Goal: Contribute content: Add original content to the website for others to see

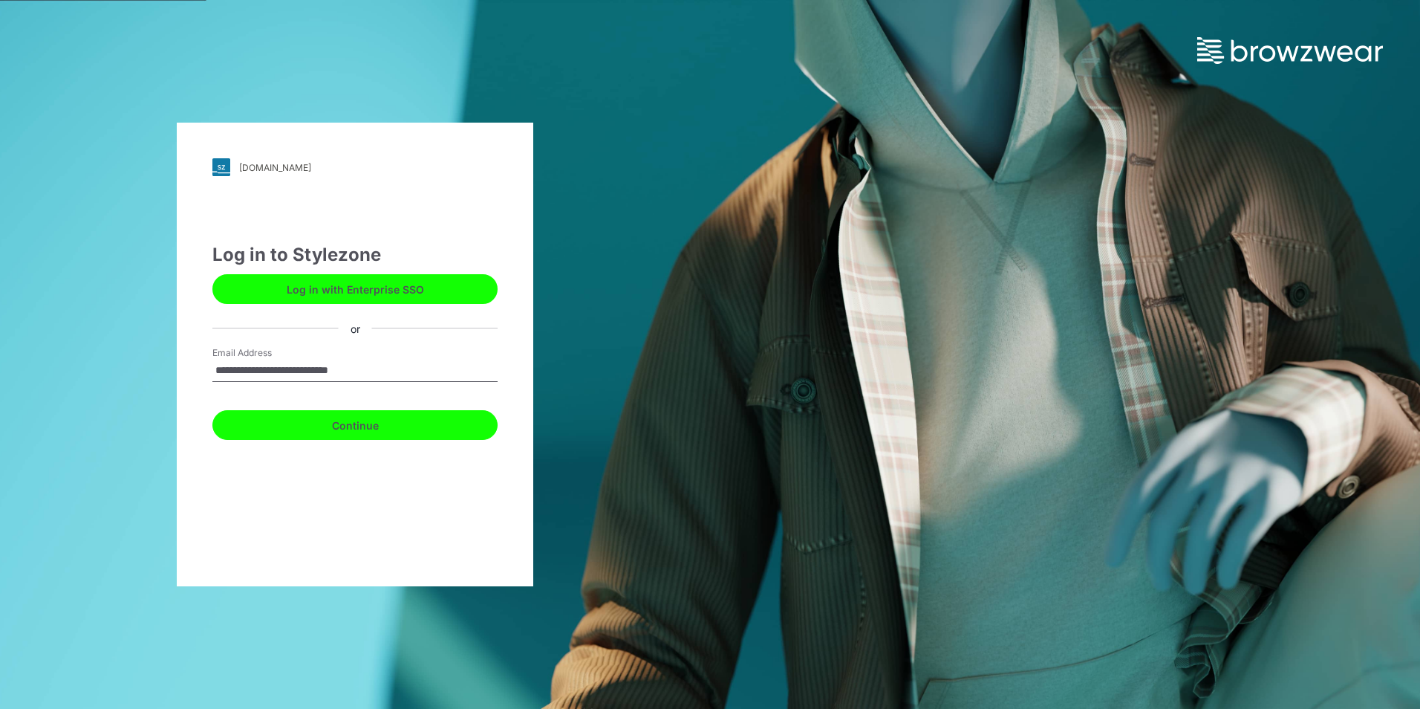
click at [351, 423] on button "Continue" at bounding box center [354, 425] width 285 height 30
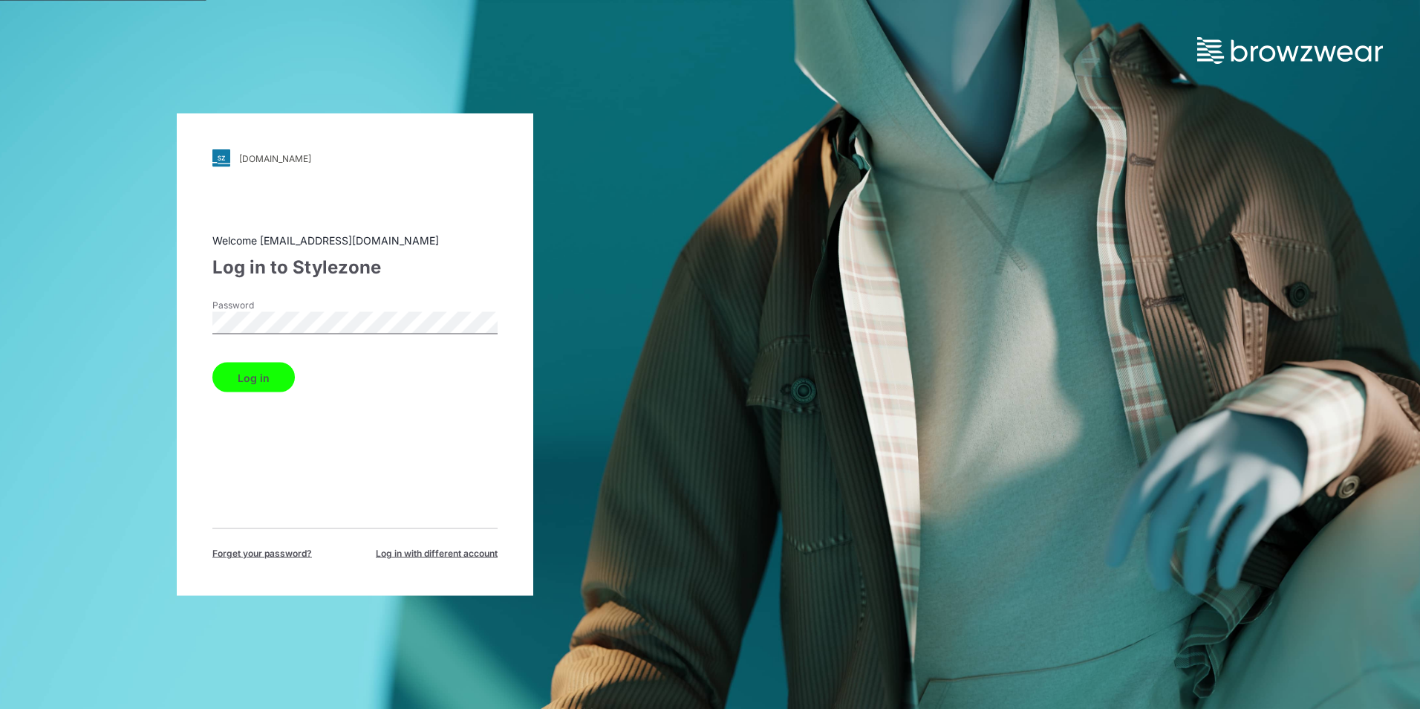
click at [237, 378] on button "Log in" at bounding box center [253, 377] width 82 height 30
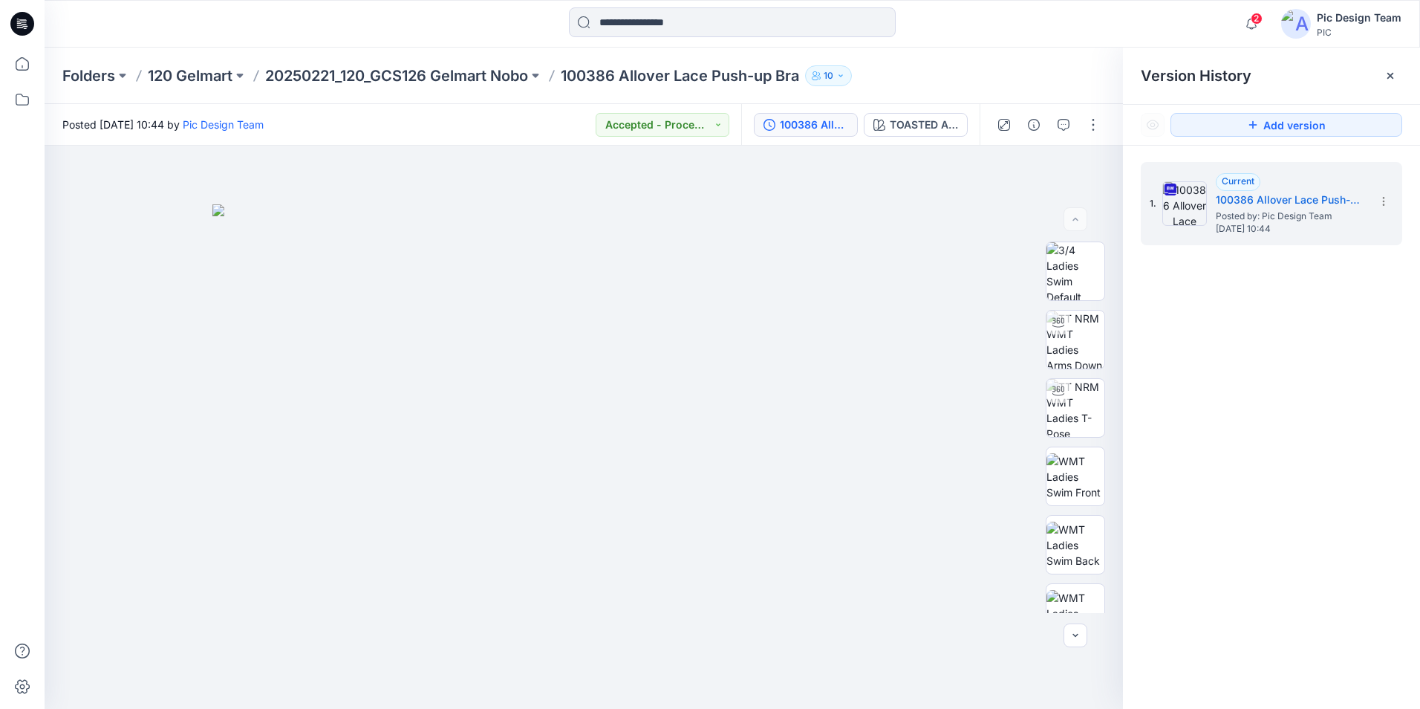
click at [15, 16] on icon at bounding box center [22, 24] width 24 height 24
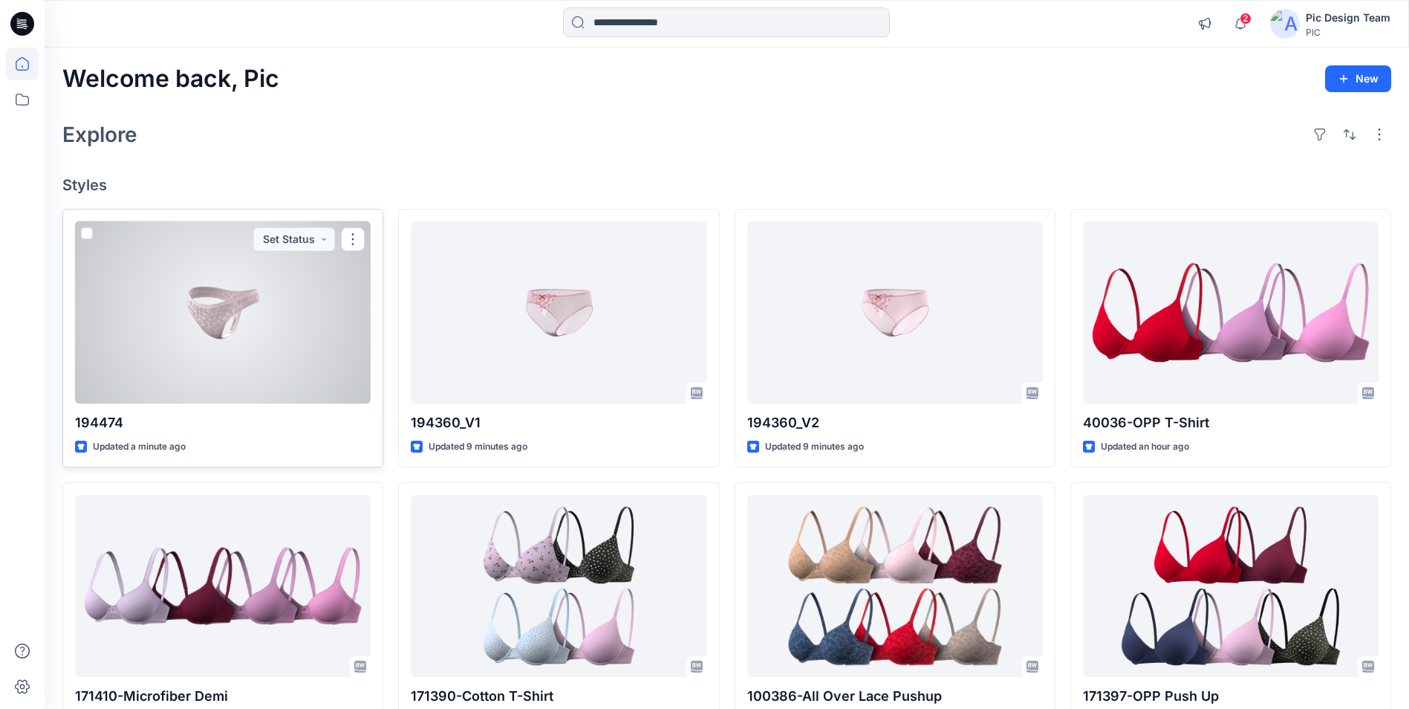
click at [307, 351] on div at bounding box center [223, 312] width 296 height 182
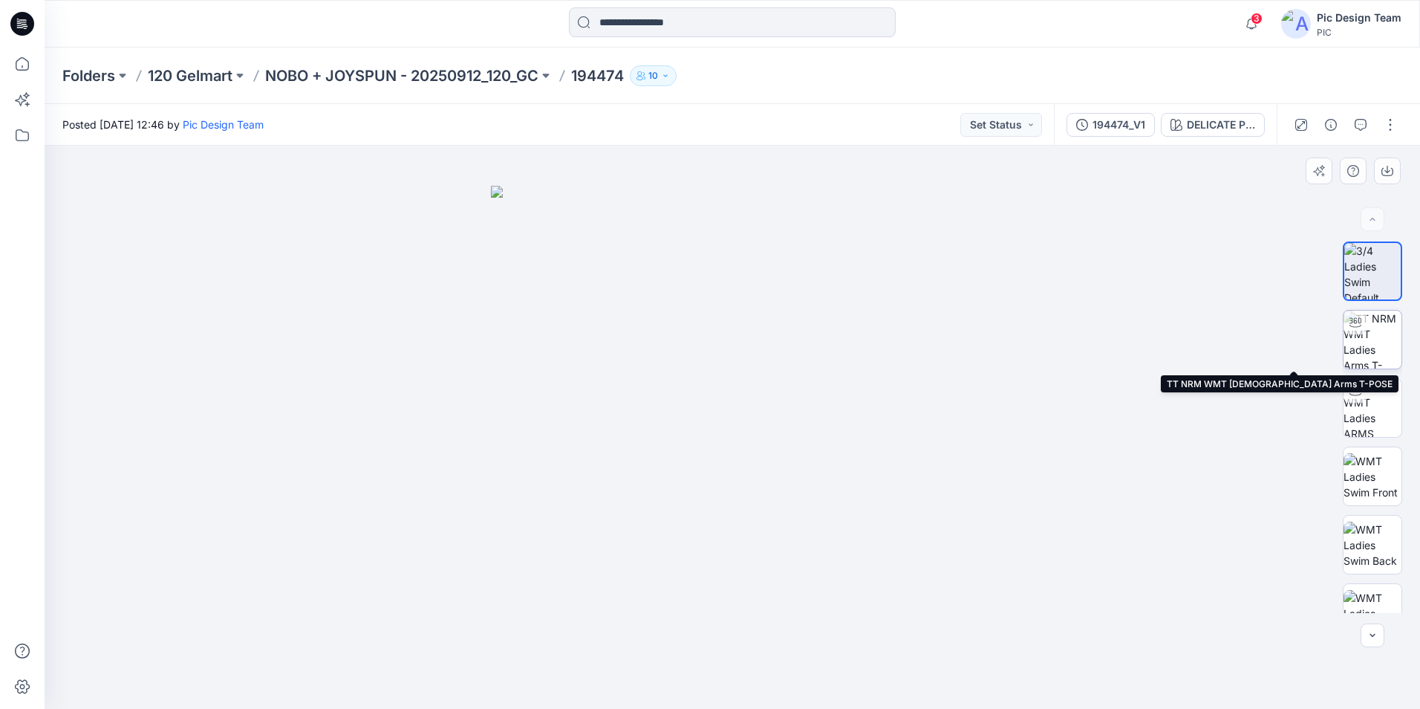
click at [1371, 339] on img at bounding box center [1372, 339] width 58 height 58
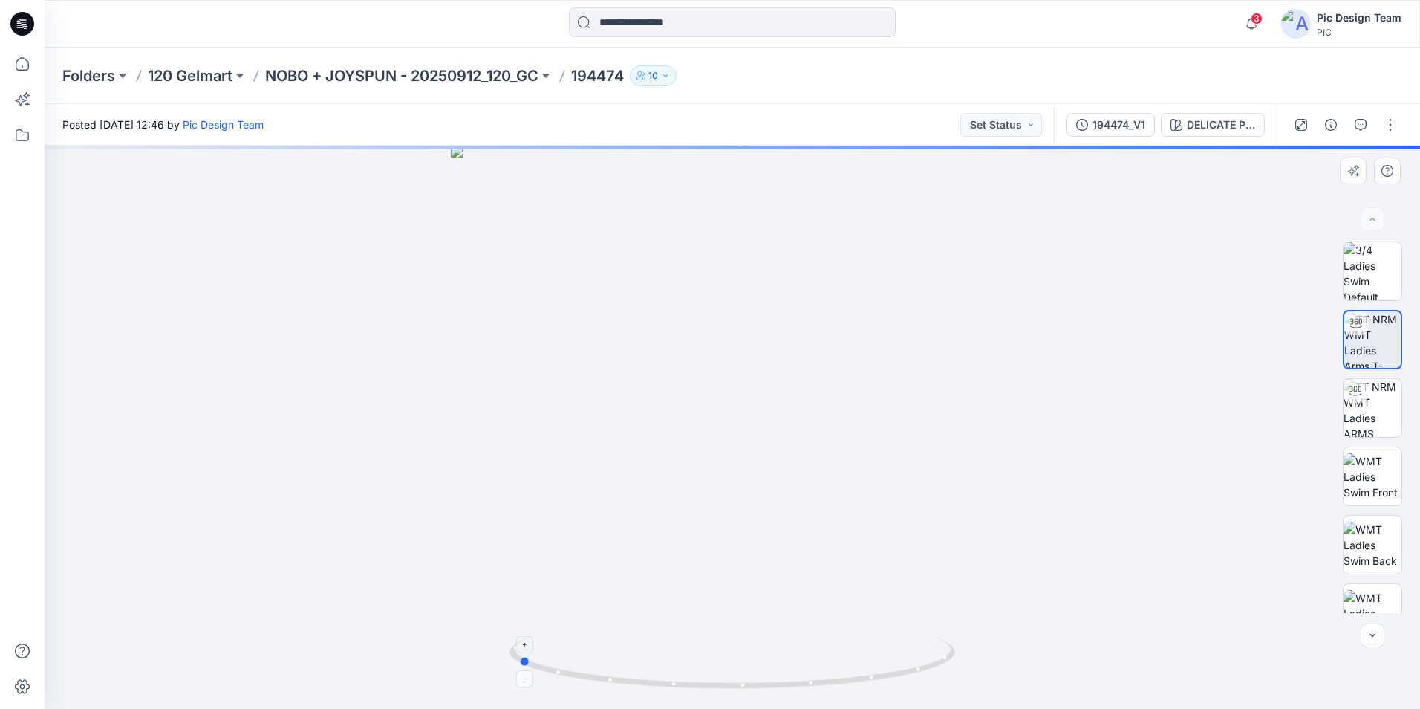
drag, startPoint x: 795, startPoint y: 685, endPoint x: 581, endPoint y: 675, distance: 214.9
click at [581, 675] on icon at bounding box center [733, 664] width 449 height 56
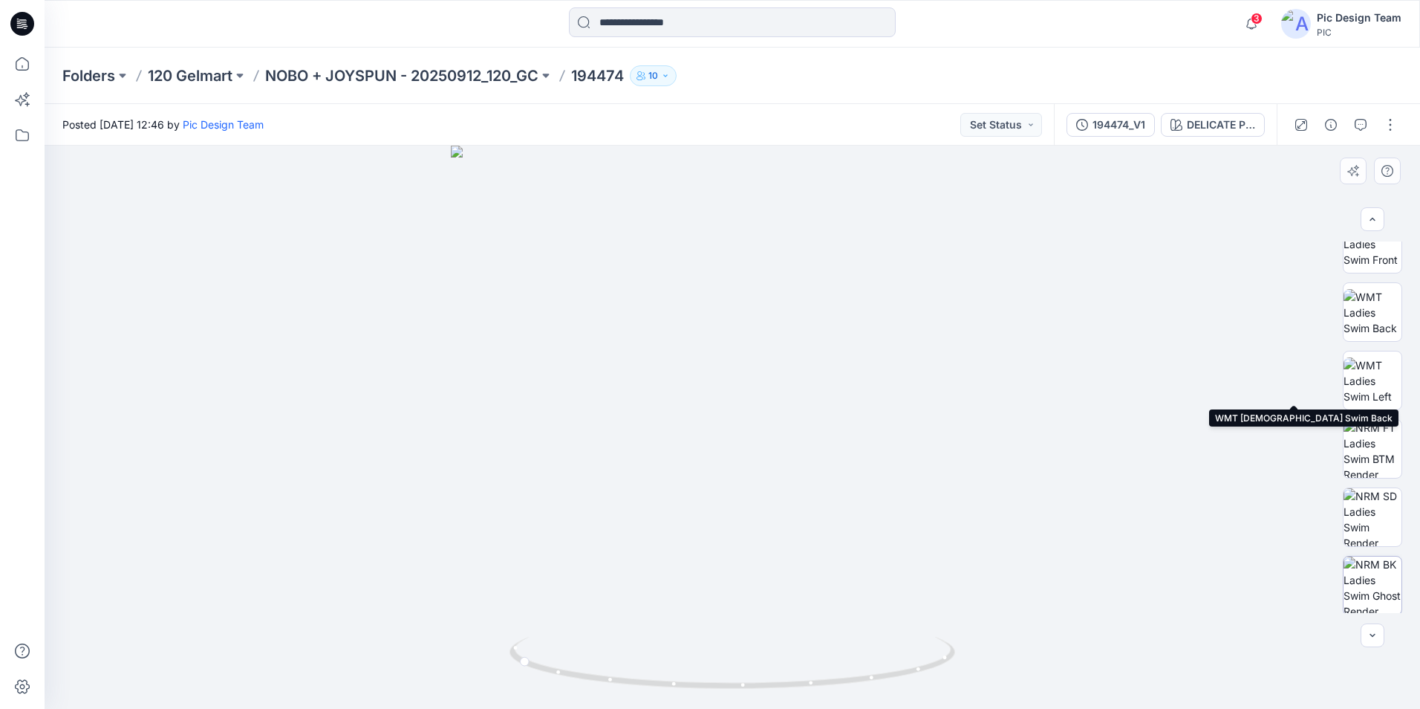
scroll to position [235, 0]
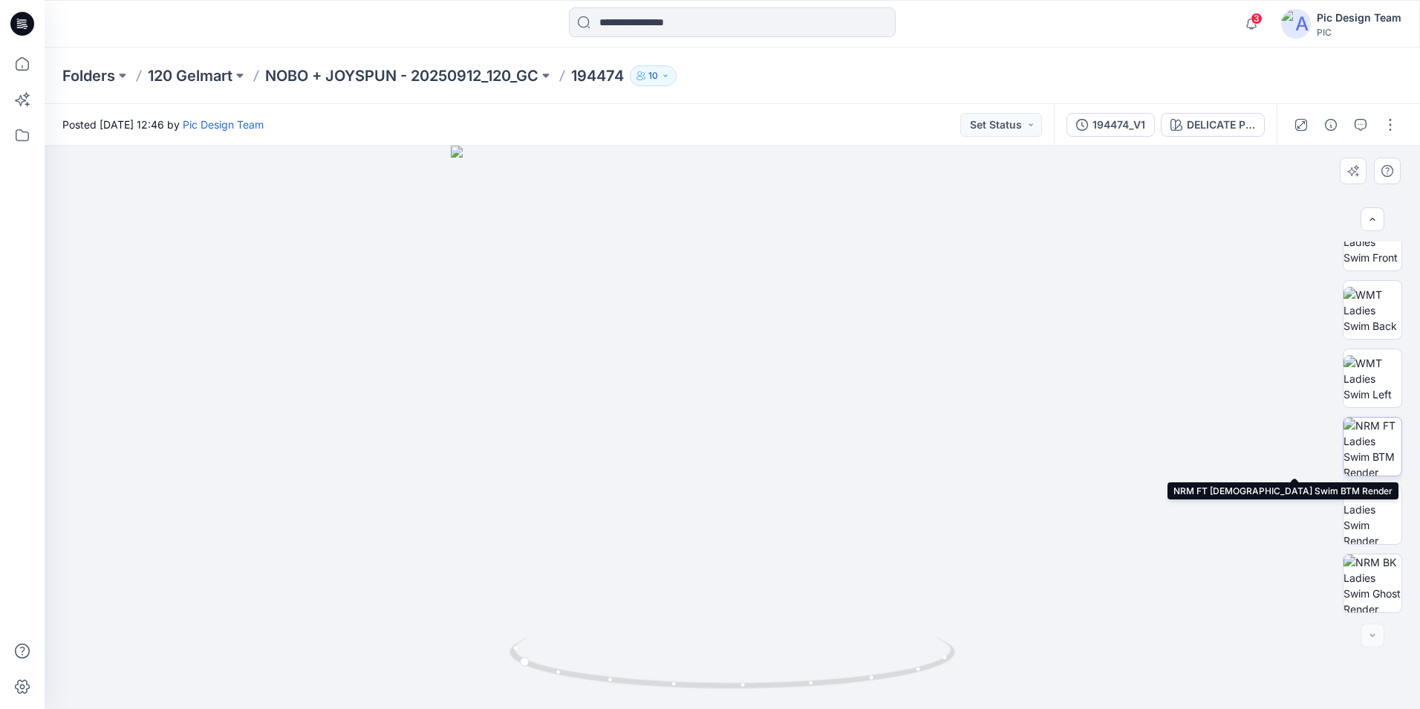
click at [1369, 446] on img at bounding box center [1372, 446] width 58 height 58
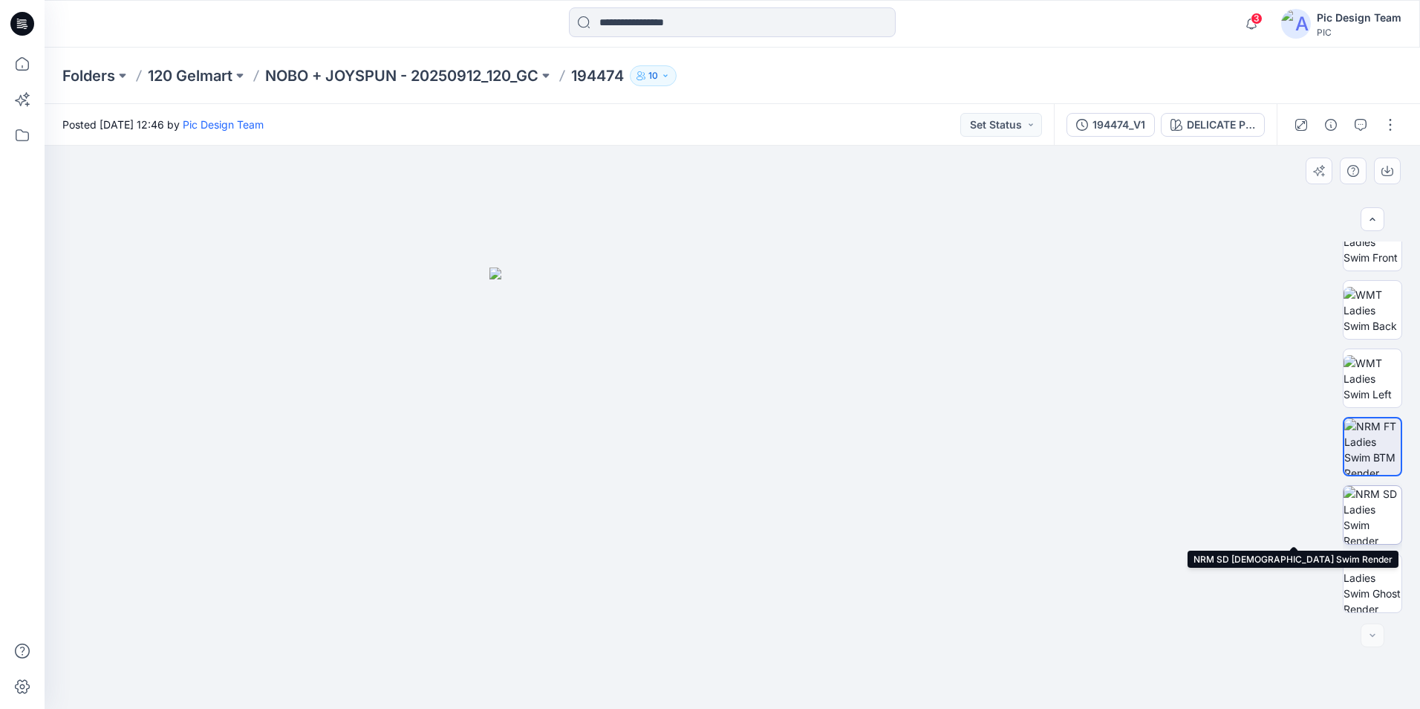
click at [1375, 500] on img at bounding box center [1372, 515] width 58 height 58
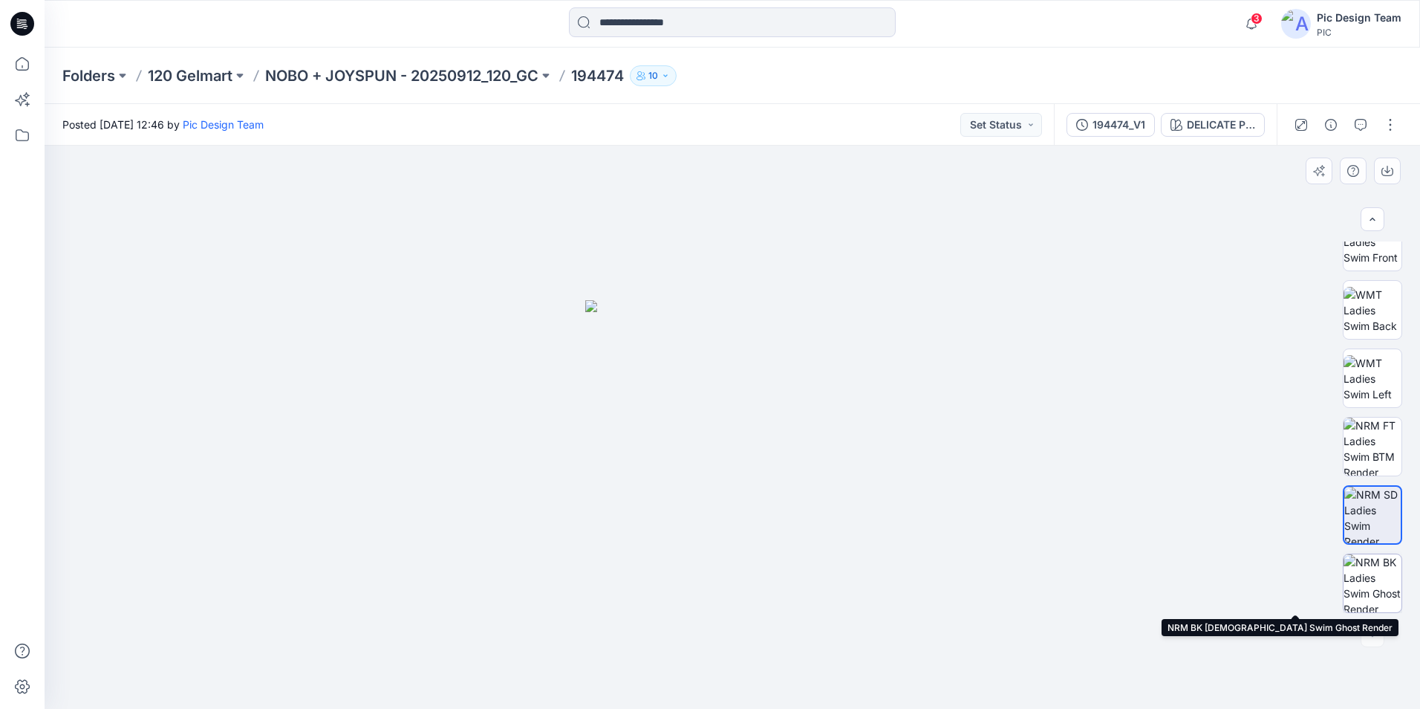
click at [1356, 579] on img at bounding box center [1372, 583] width 58 height 58
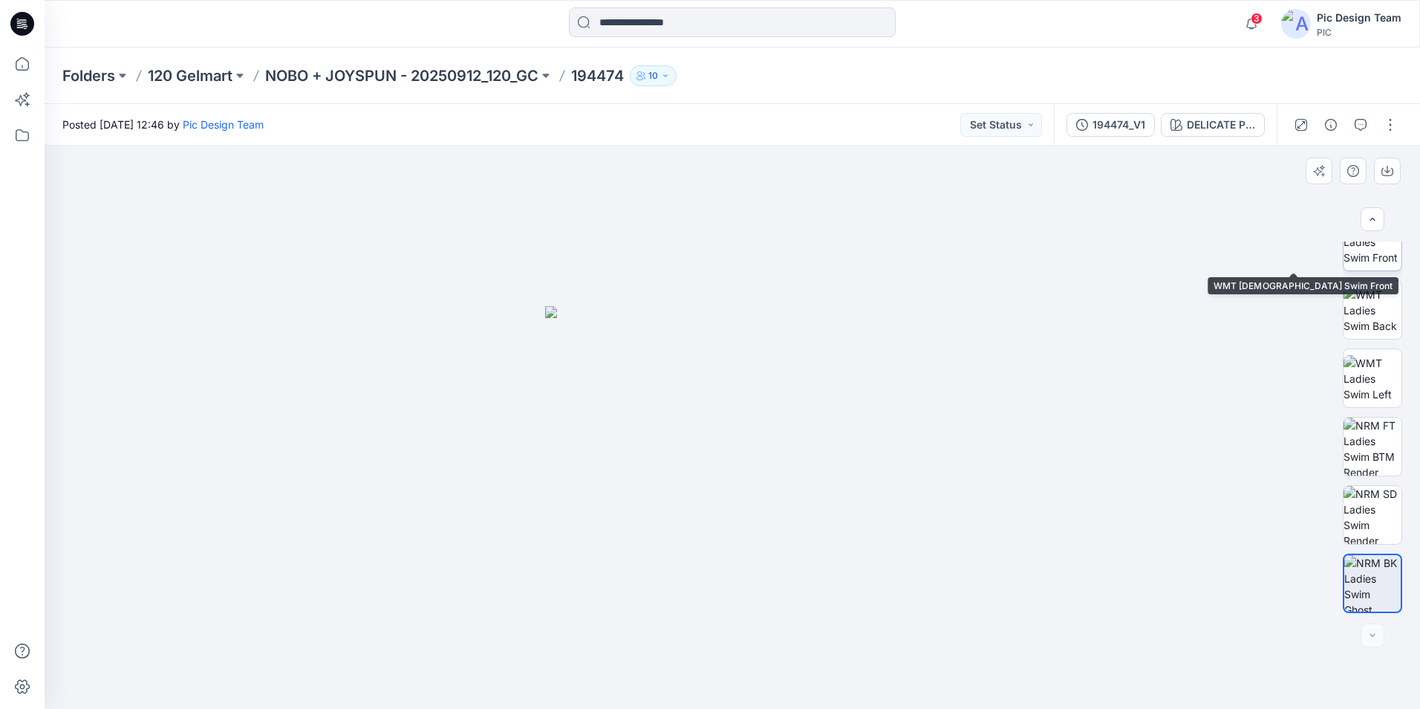
click at [1367, 255] on img at bounding box center [1372, 241] width 58 height 47
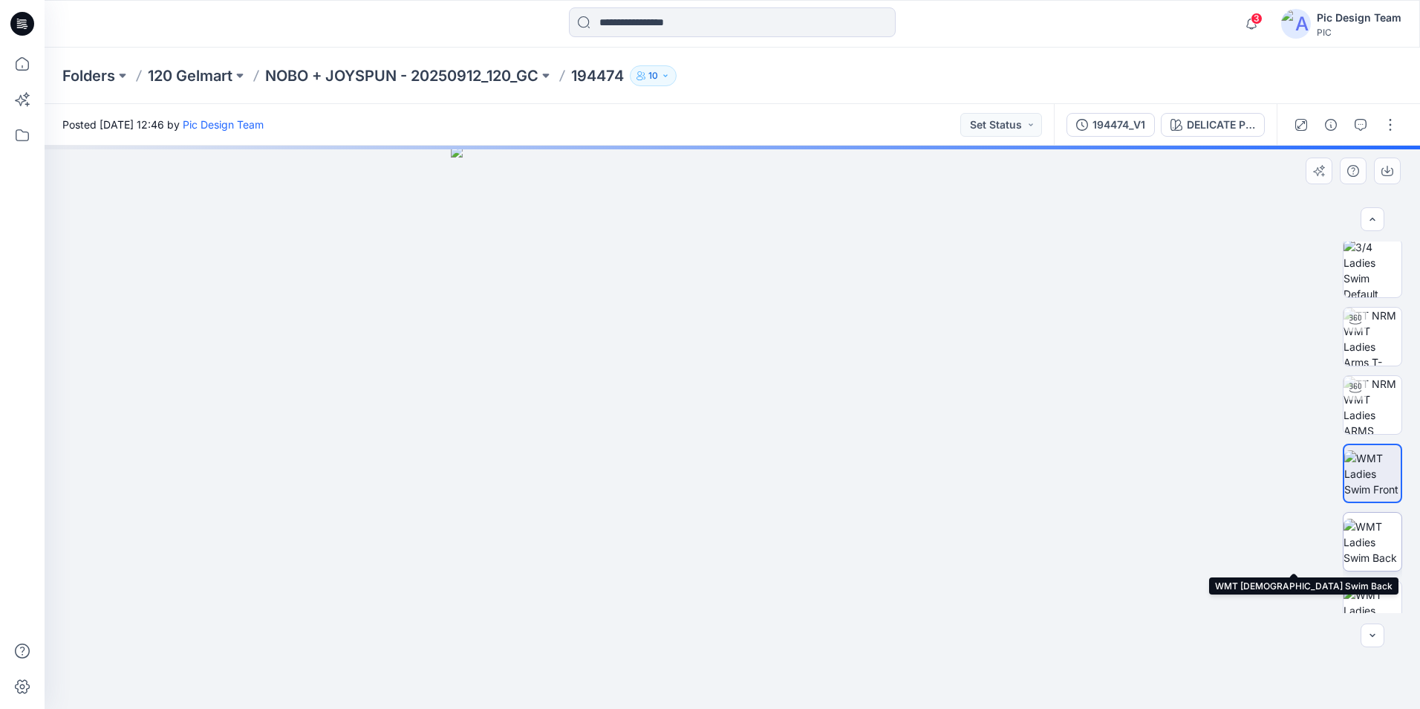
scroll to position [0, 0]
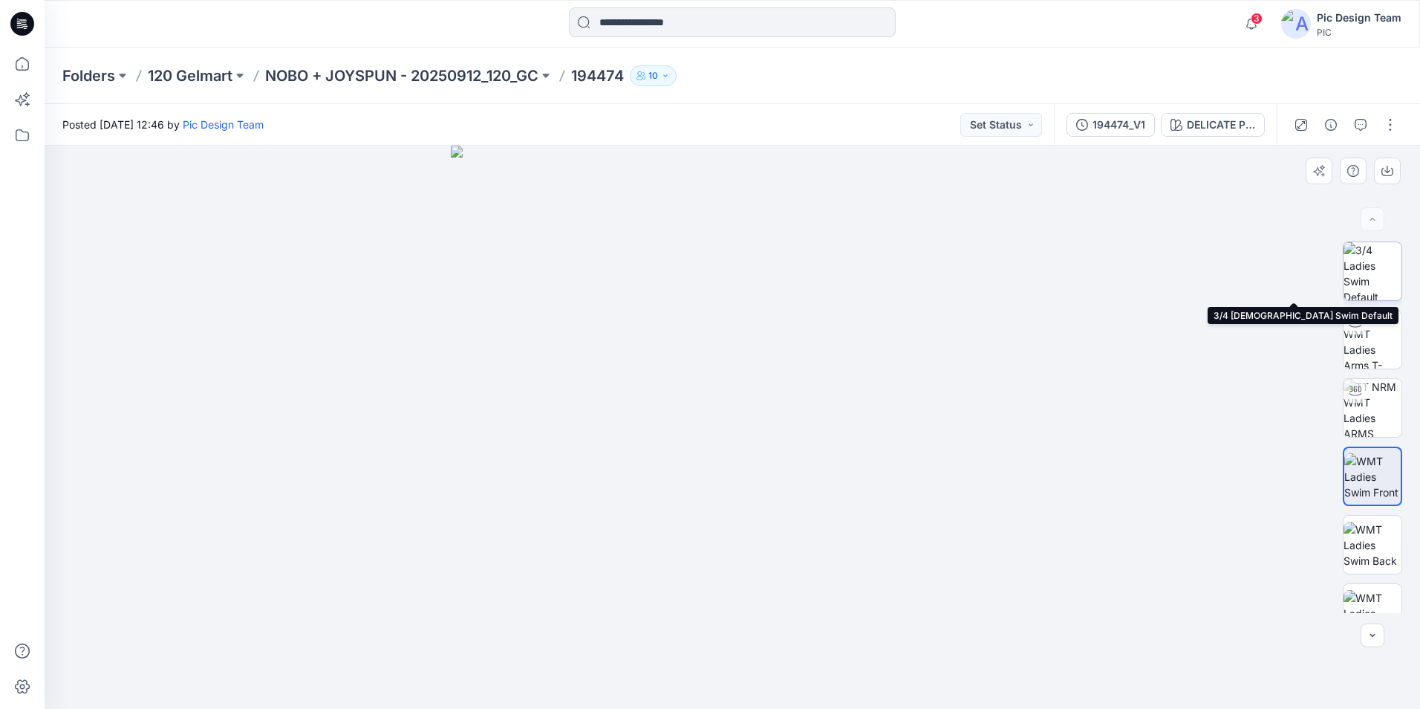
click at [1378, 282] on img at bounding box center [1372, 271] width 58 height 58
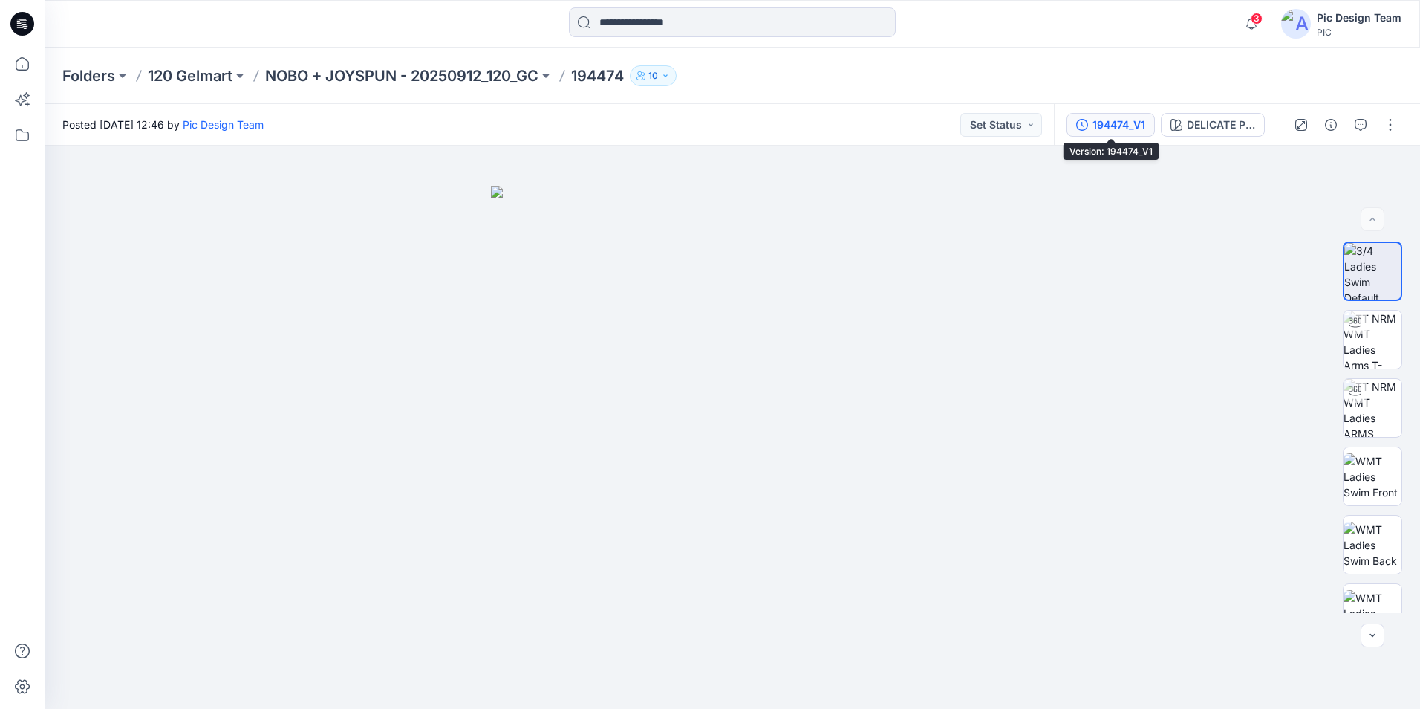
click at [1133, 126] on div "194474_V1" at bounding box center [1118, 125] width 53 height 16
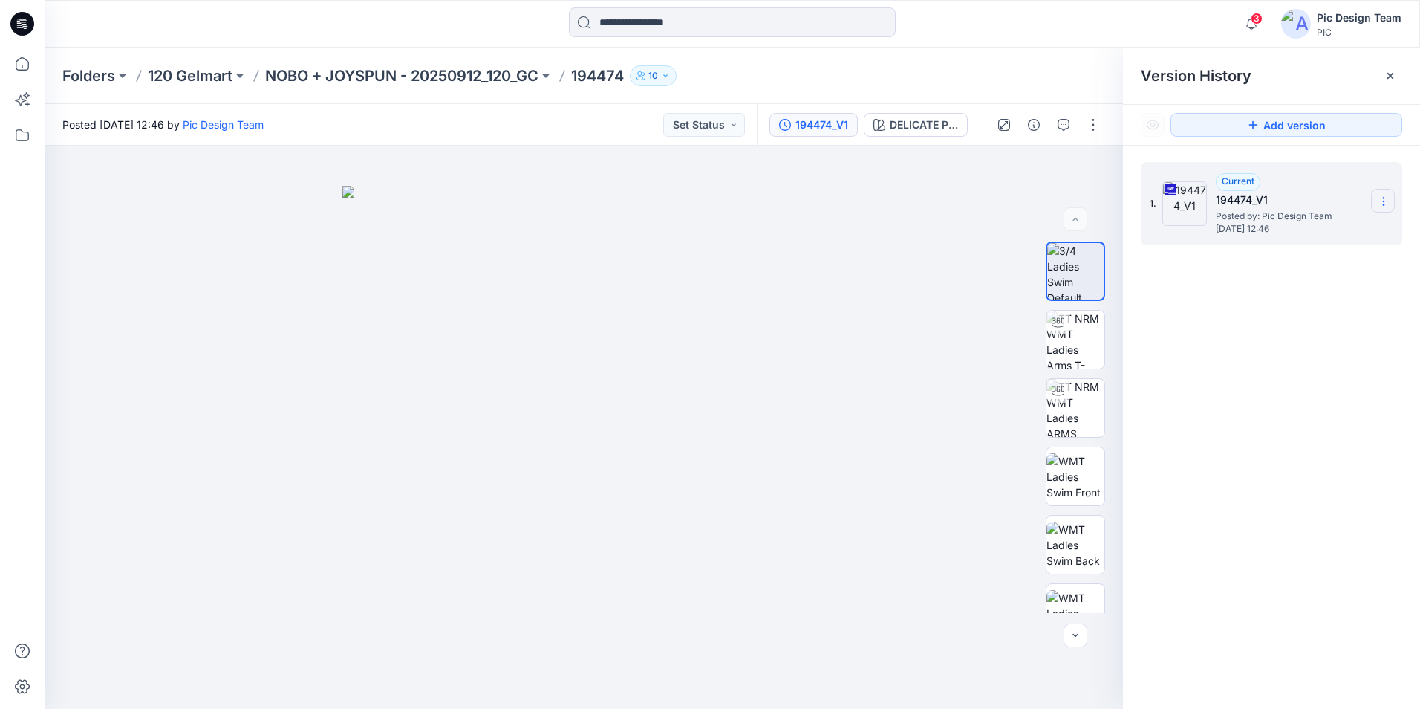
click at [1385, 203] on icon at bounding box center [1384, 201] width 12 height 12
click at [1226, 365] on div "1. Current 194474_V1 Posted by: Pic Design Team Thursday, September 25, 2025 12…" at bounding box center [1271, 438] width 297 height 584
click at [1097, 123] on button "button" at bounding box center [1093, 125] width 24 height 24
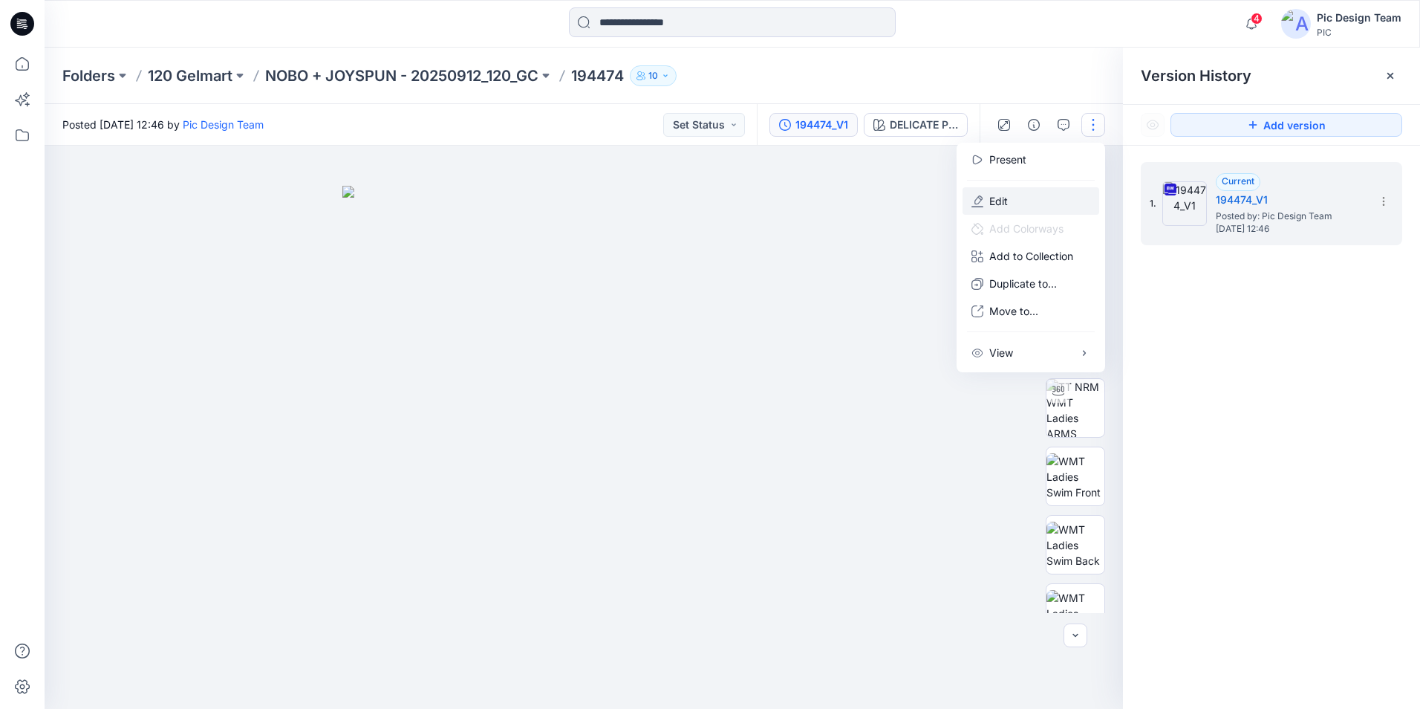
click at [1043, 198] on button "Edit" at bounding box center [1031, 200] width 137 height 27
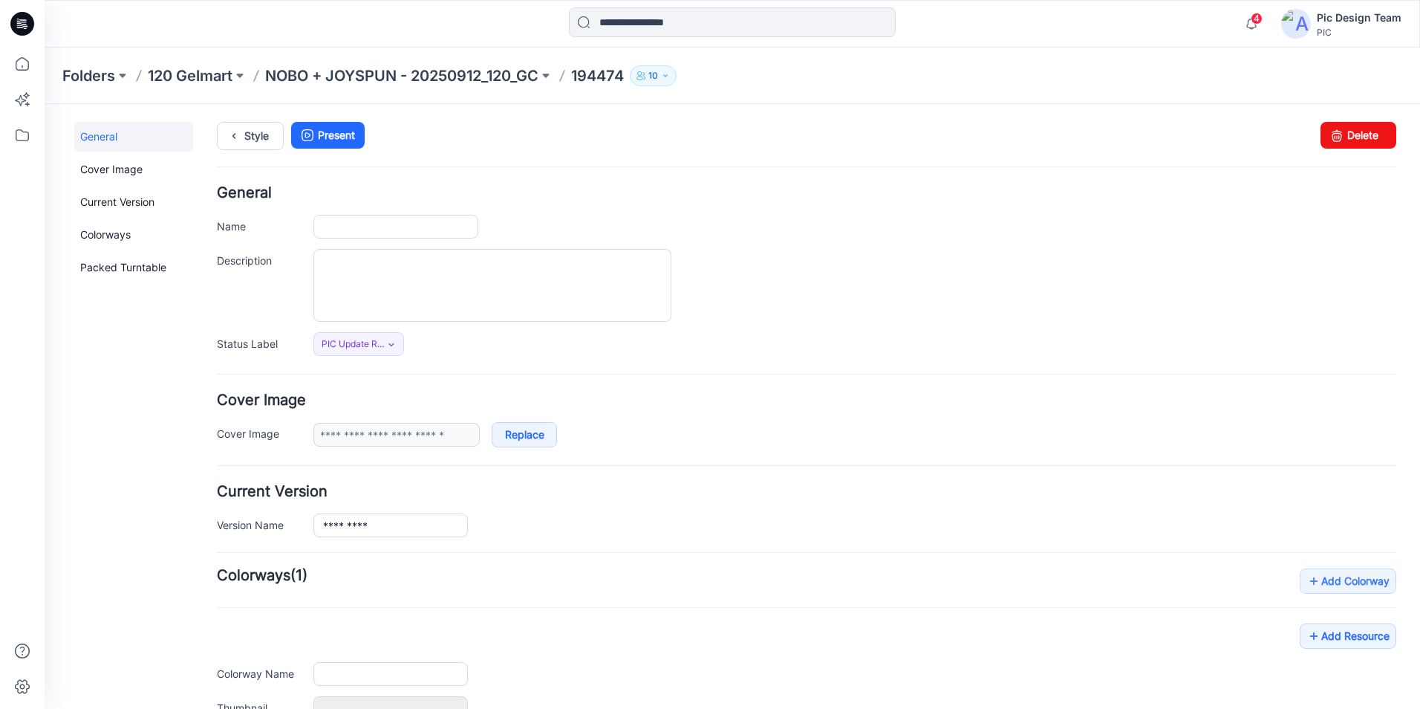
type input "******"
type input "**********"
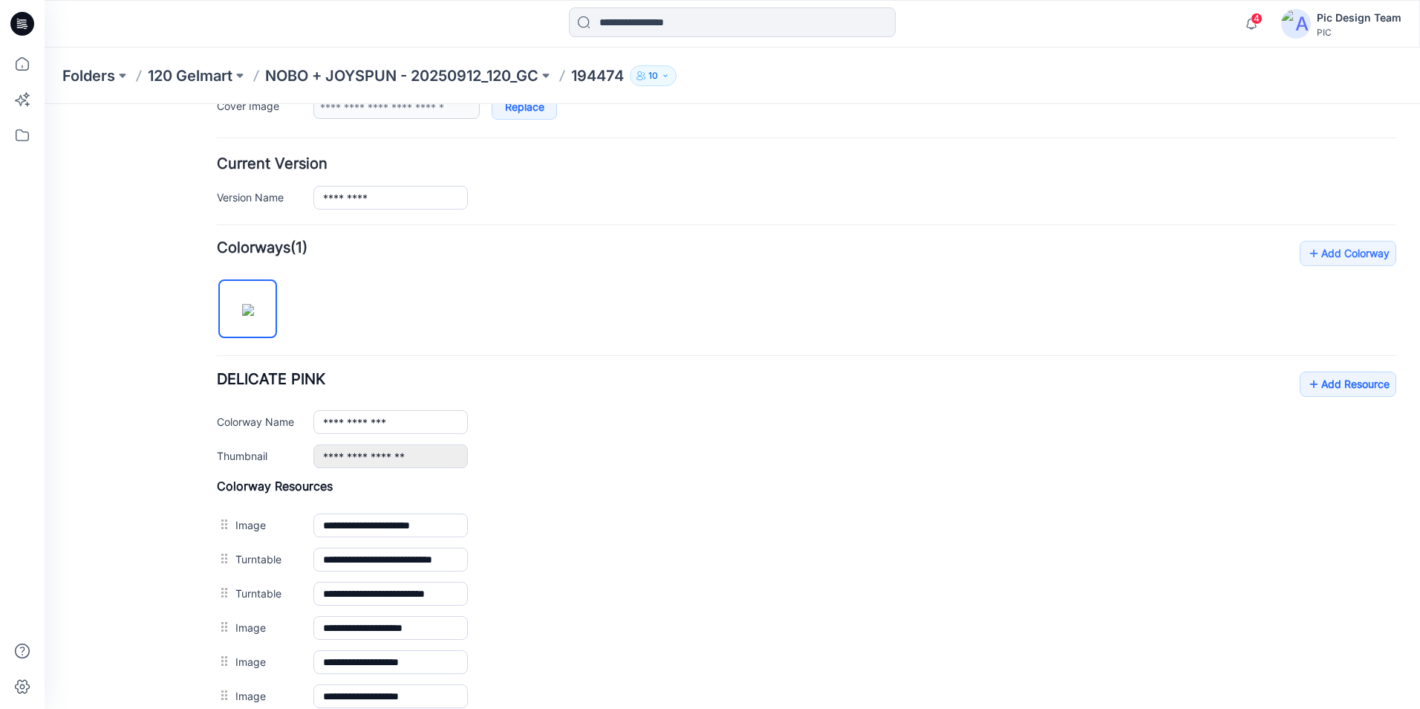
scroll to position [297, 0]
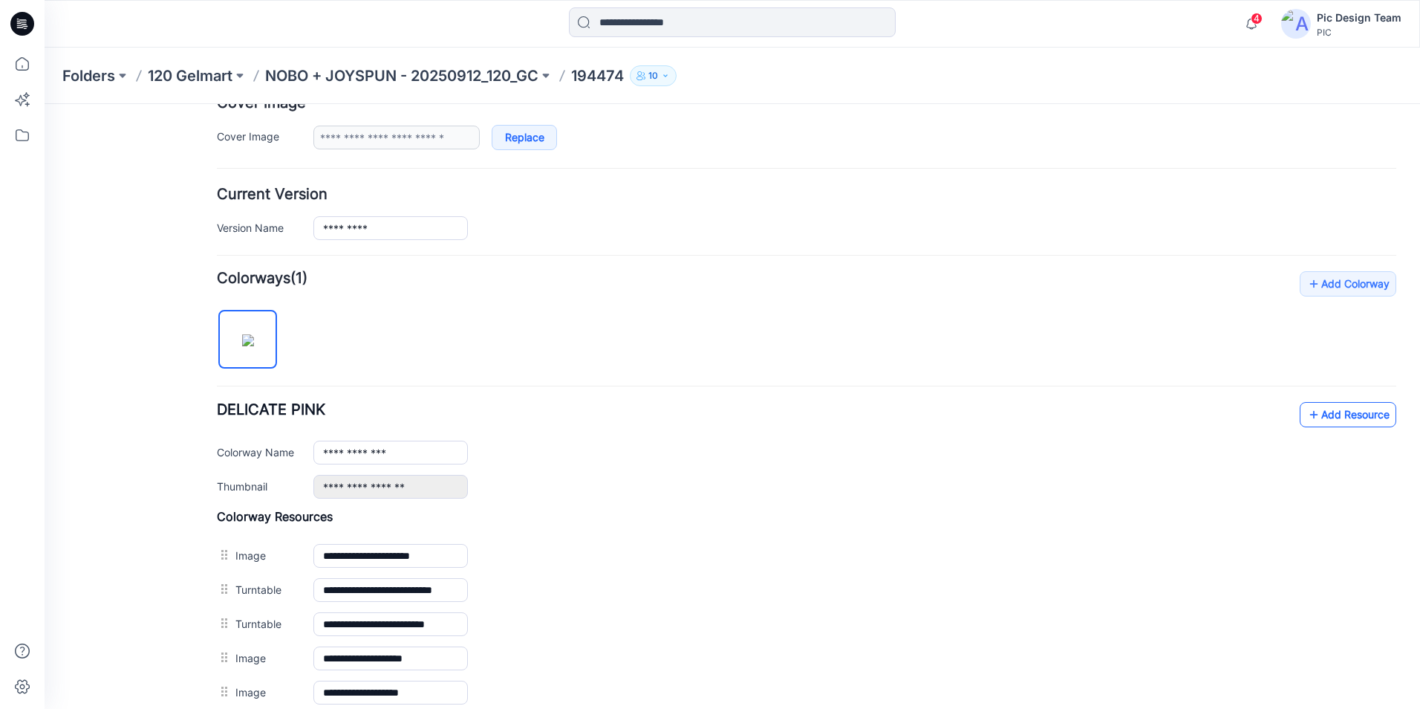
click at [1329, 415] on link "Add Resource" at bounding box center [1348, 414] width 97 height 25
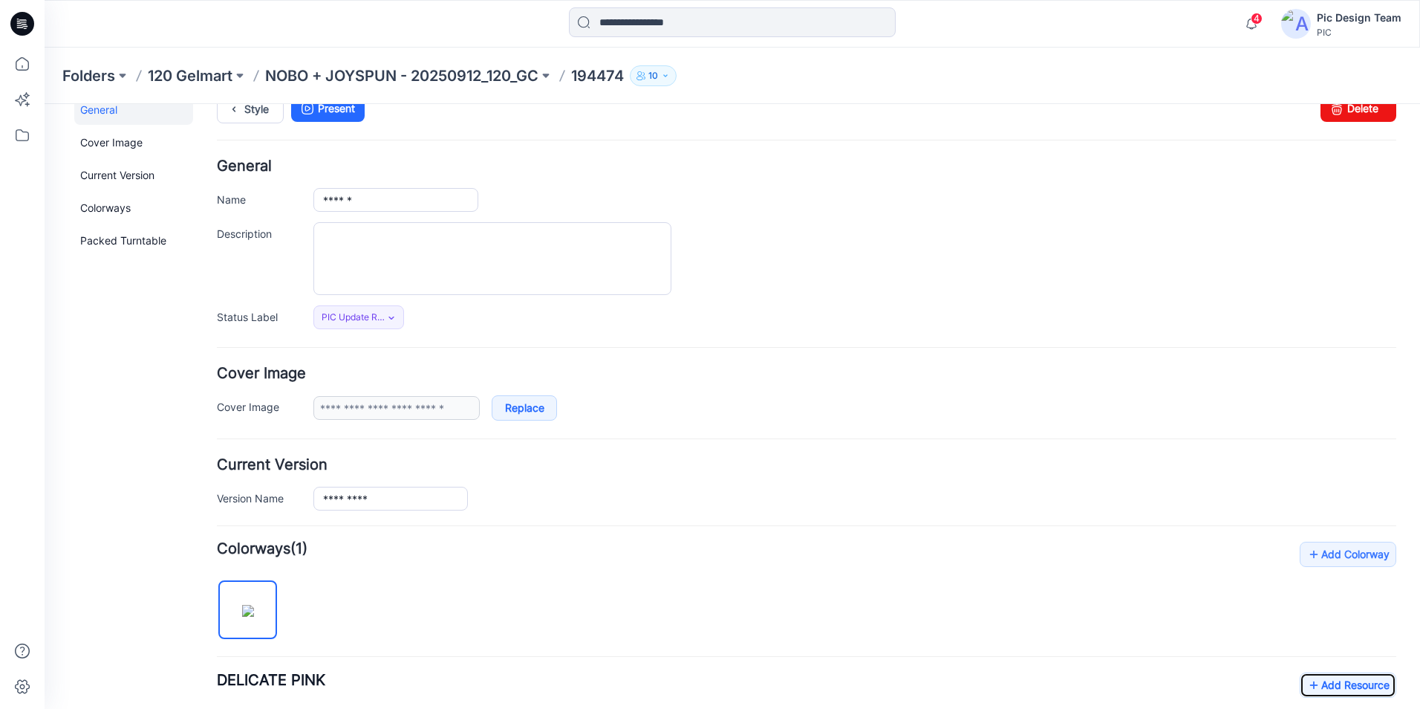
scroll to position [0, 0]
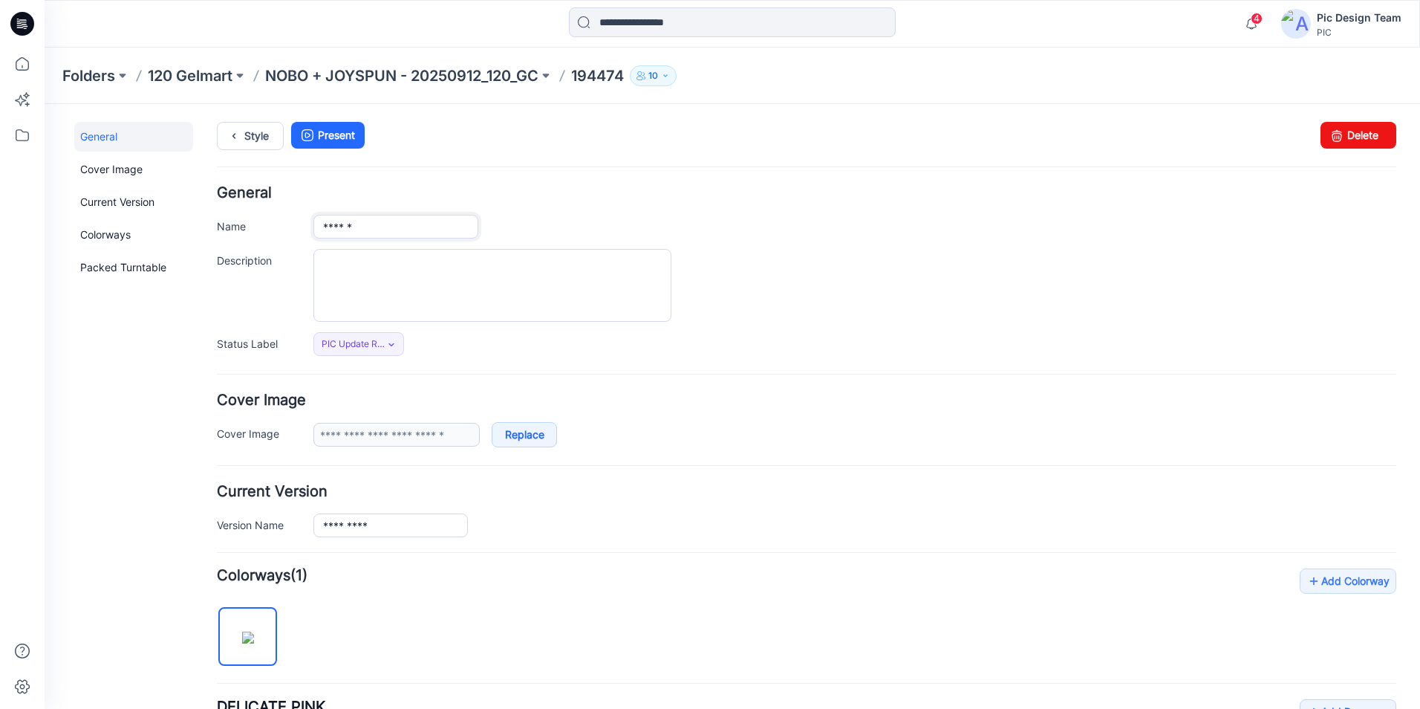
click at [391, 229] on input "******" at bounding box center [395, 227] width 165 height 24
click at [349, 229] on input "******" at bounding box center [395, 227] width 165 height 24
type input "******"
click at [346, 528] on input "*********" at bounding box center [390, 525] width 154 height 24
type input "*********"
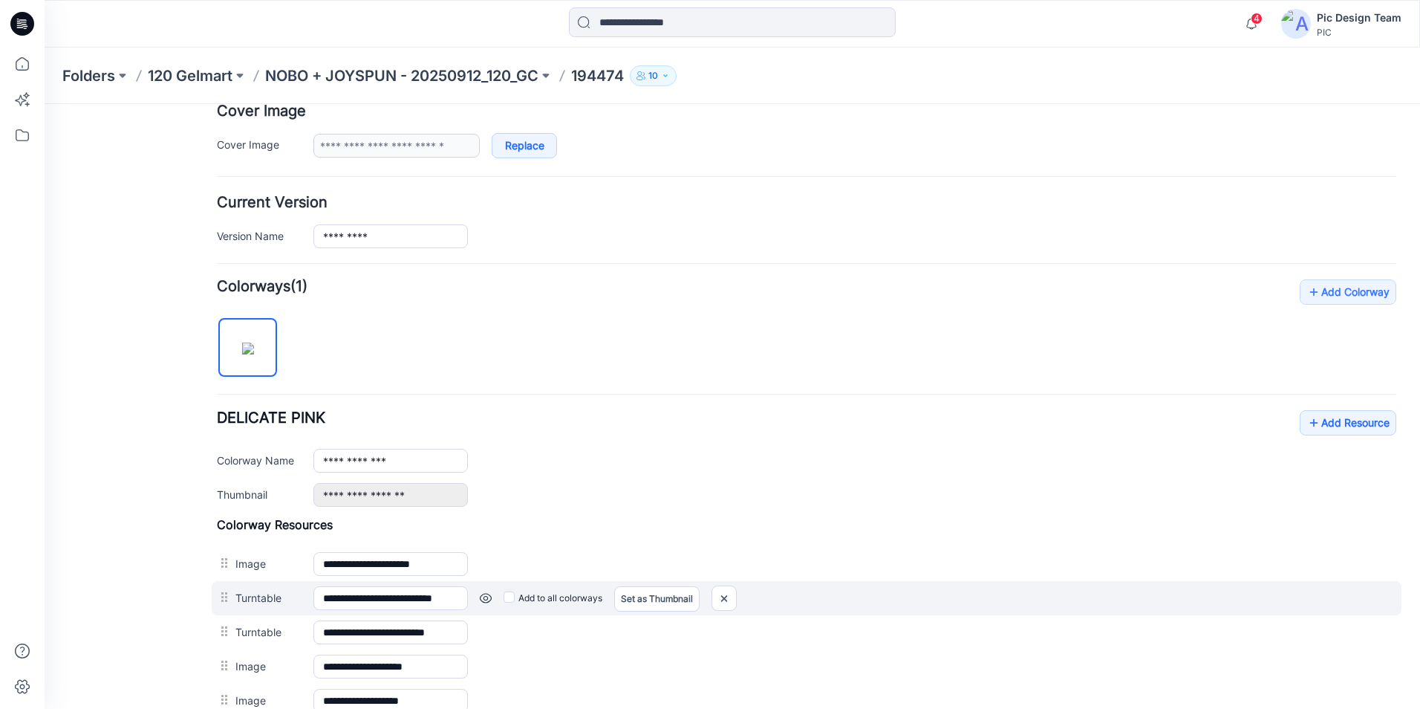
scroll to position [371, 0]
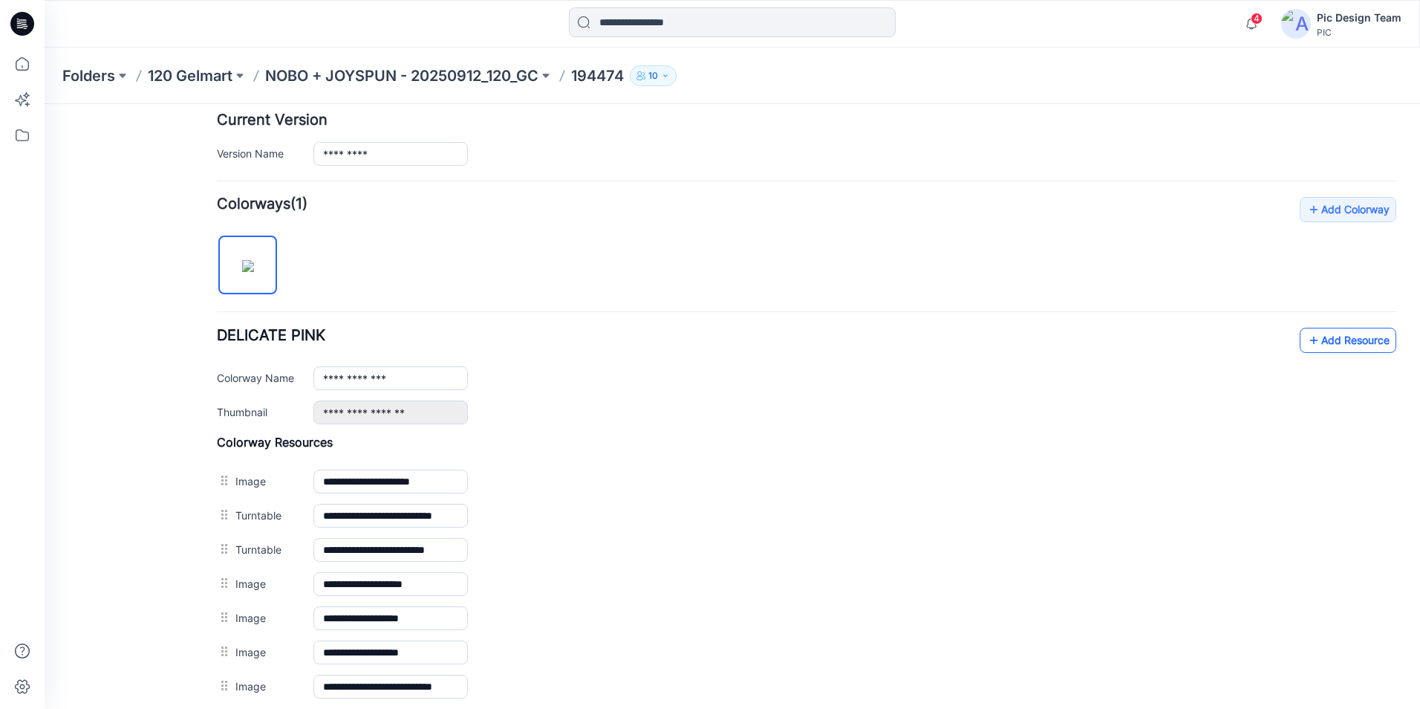
click at [1326, 344] on link "Add Resource" at bounding box center [1348, 340] width 97 height 25
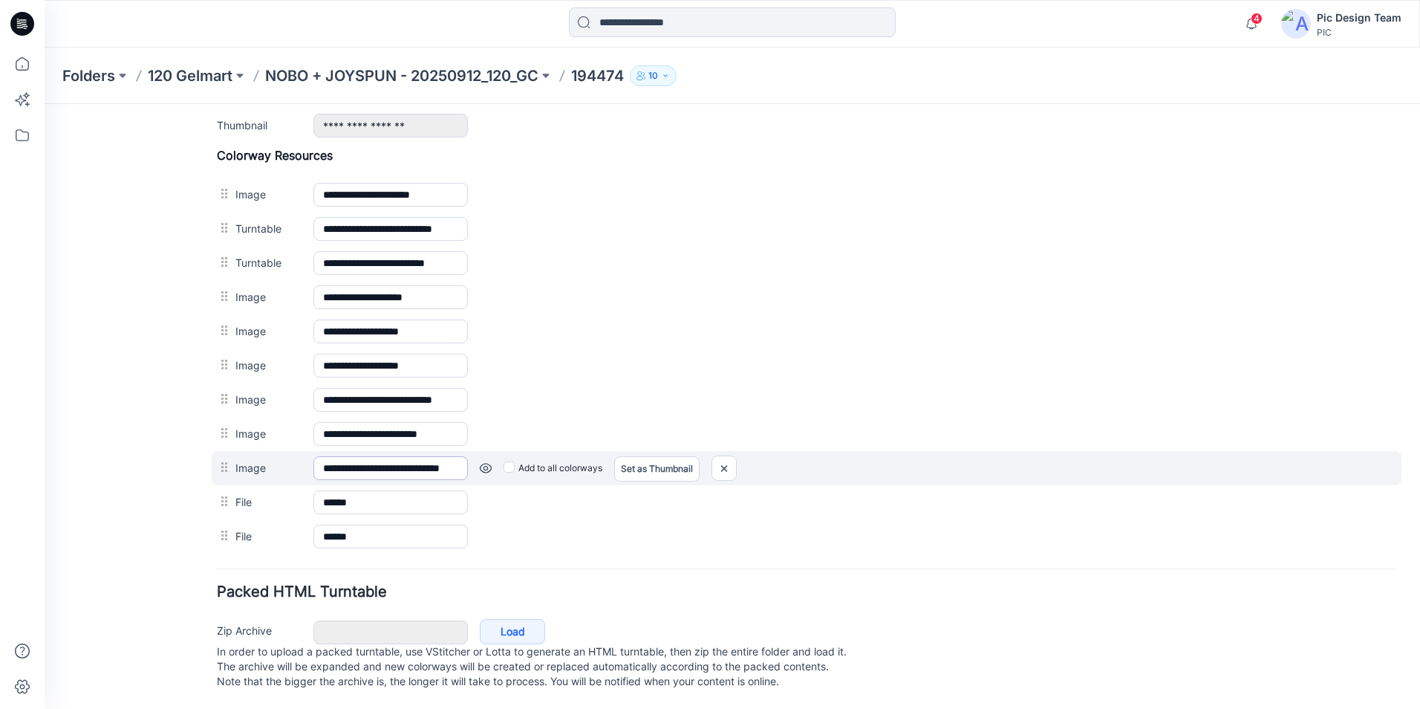
scroll to position [673, 0]
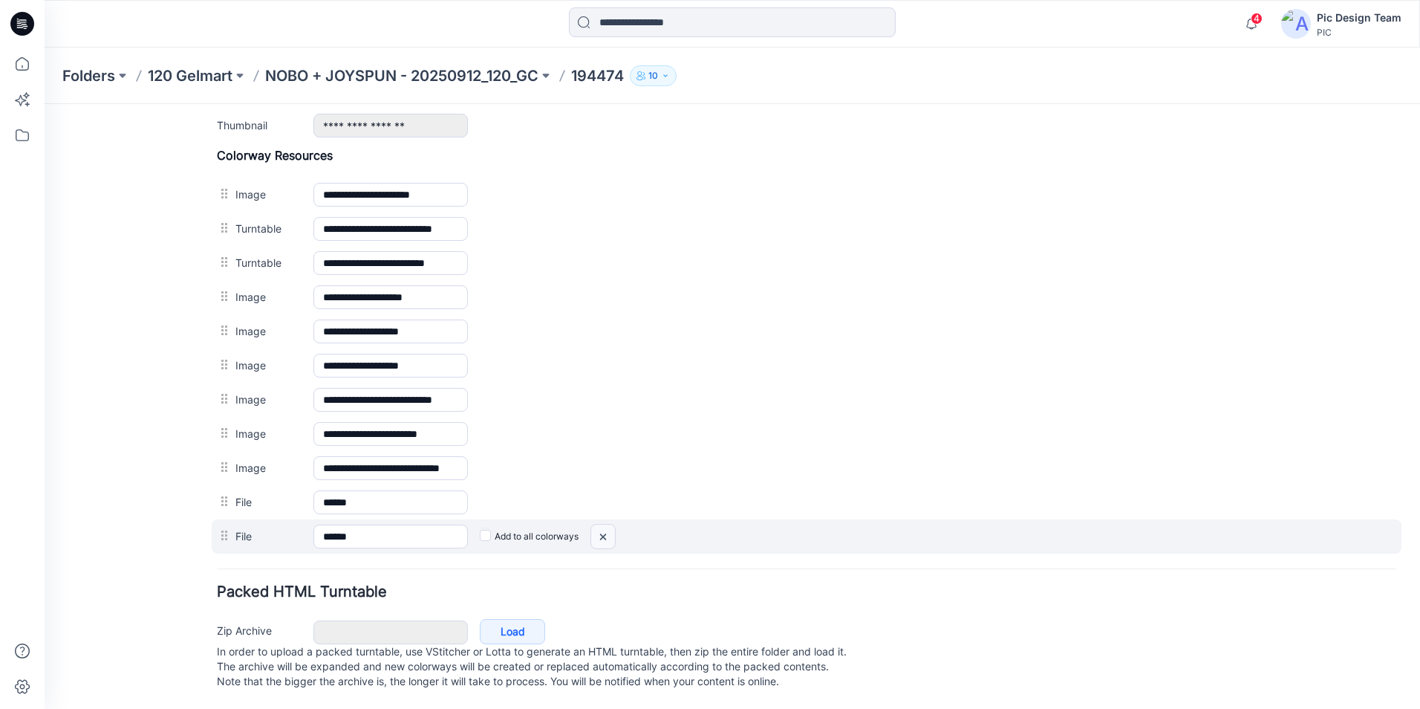
drag, startPoint x: 604, startPoint y: 519, endPoint x: 824, endPoint y: 175, distance: 408.7
click at [604, 524] on img at bounding box center [603, 536] width 24 height 25
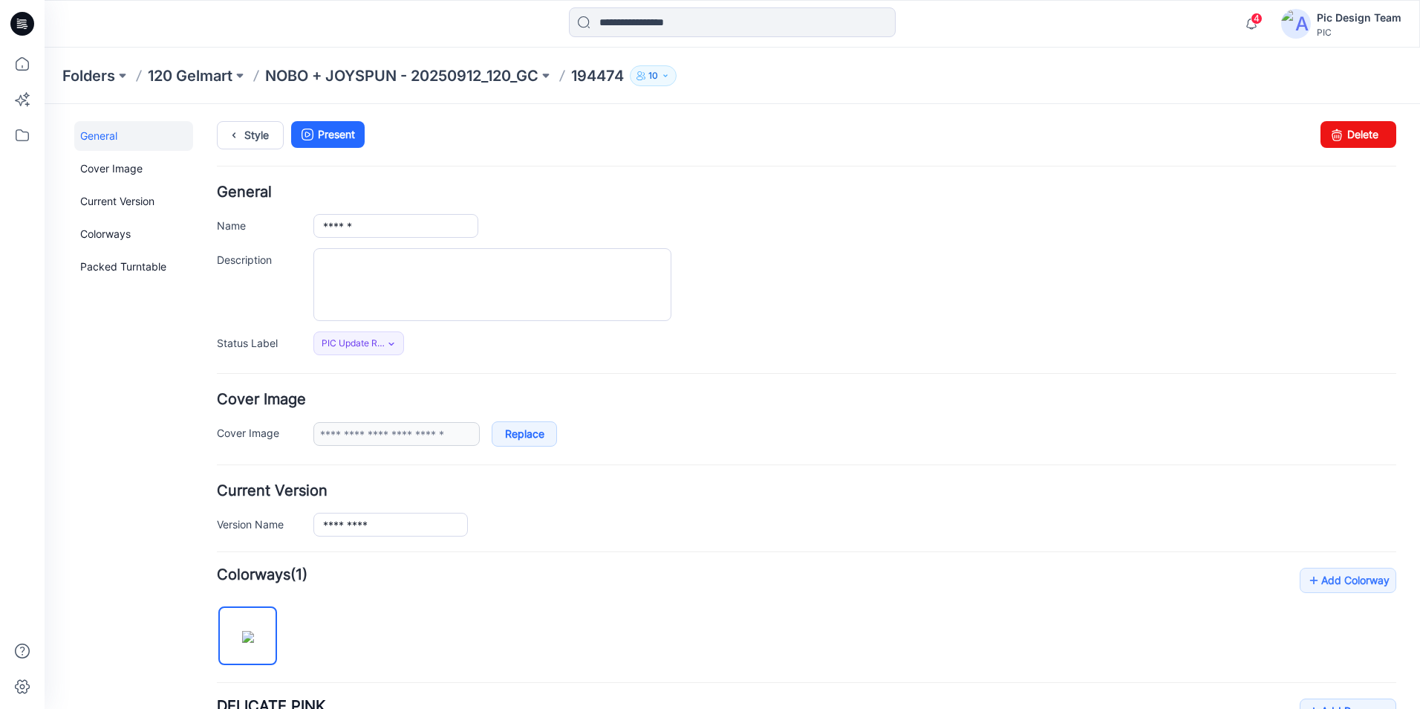
scroll to position [0, 0]
click at [517, 76] on p "NOBO + JOYSPUN - 20250912_120_GC" at bounding box center [401, 75] width 273 height 21
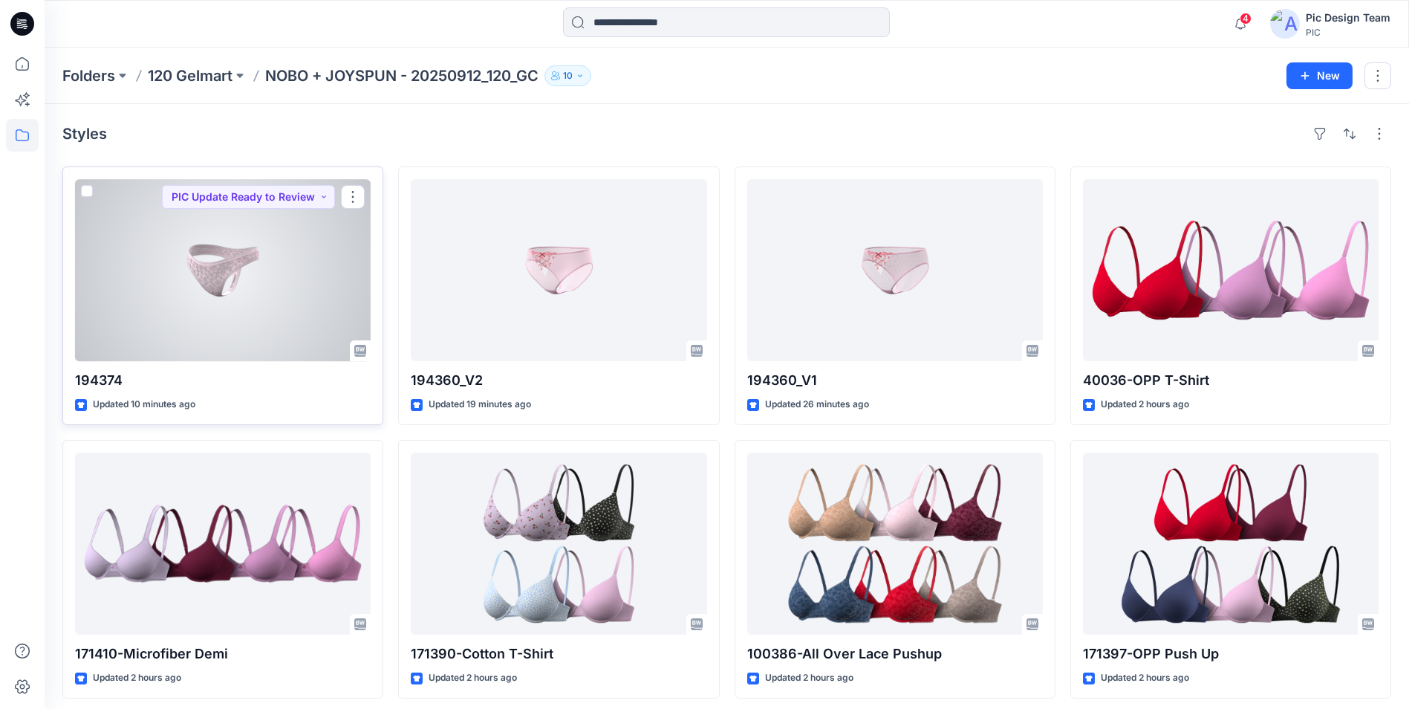
click at [279, 348] on div at bounding box center [223, 270] width 296 height 182
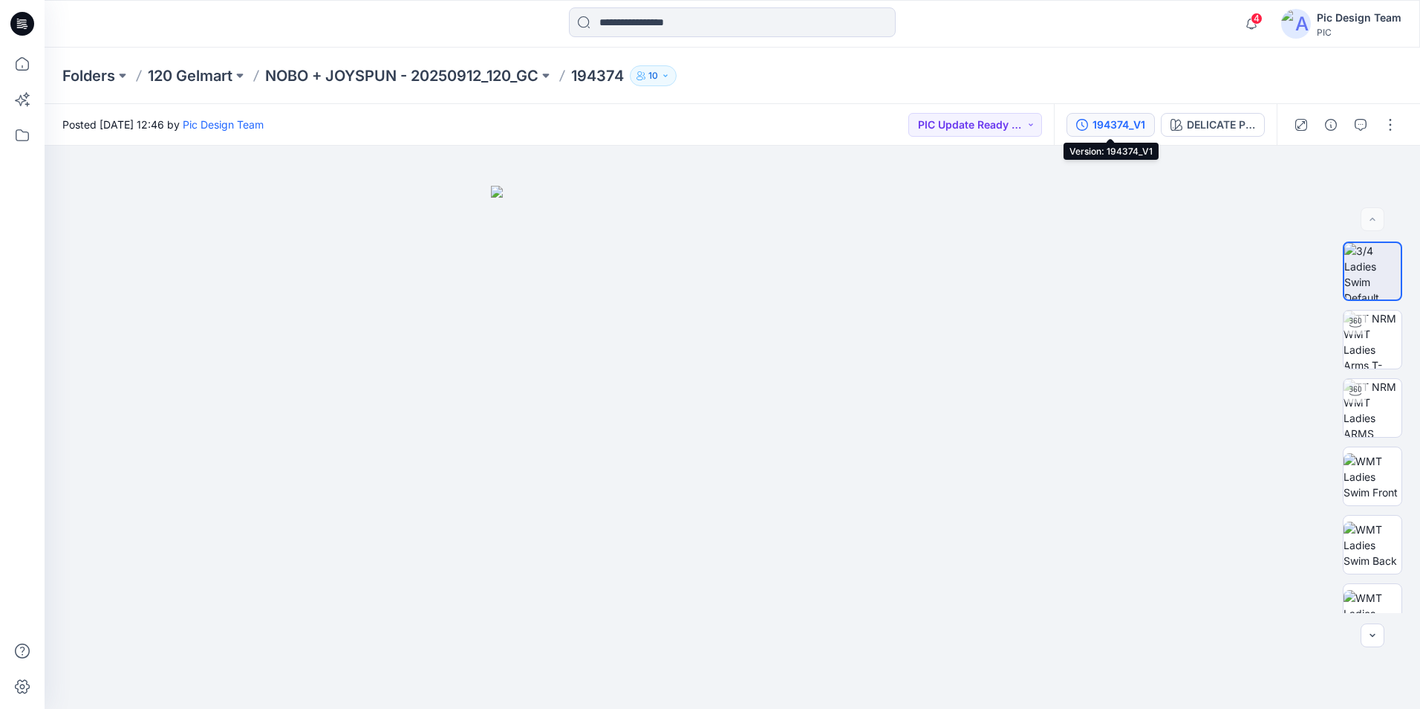
click at [1110, 127] on div "194374_V1" at bounding box center [1118, 125] width 53 height 16
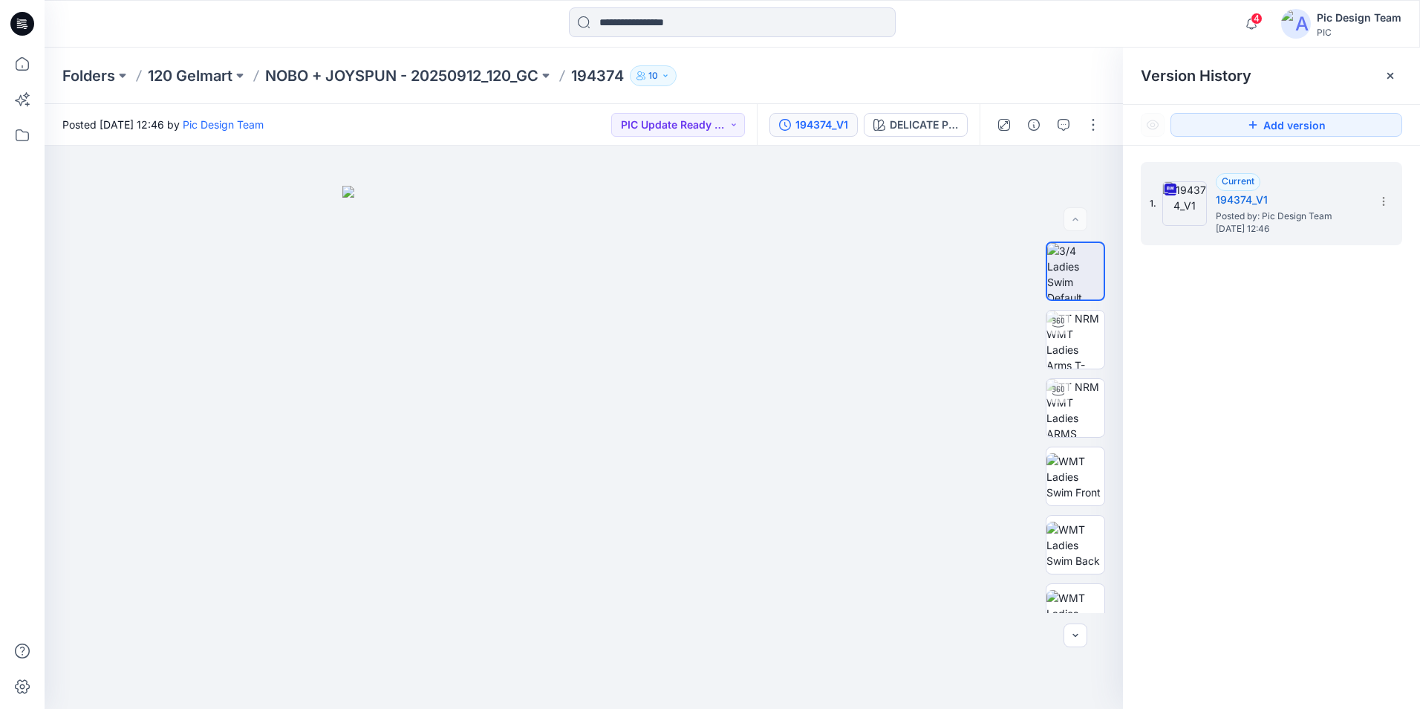
click at [1205, 483] on div "1. Current 194374_V1 Posted by: Pic Design Team Thursday, September 25, 2025 12…" at bounding box center [1271, 438] width 297 height 584
click at [719, 190] on img at bounding box center [583, 447] width 483 height 523
click at [821, 198] on img at bounding box center [583, 447] width 483 height 523
drag, startPoint x: 696, startPoint y: 149, endPoint x: 726, endPoint y: 147, distance: 30.5
click at [697, 149] on div at bounding box center [584, 427] width 1078 height 563
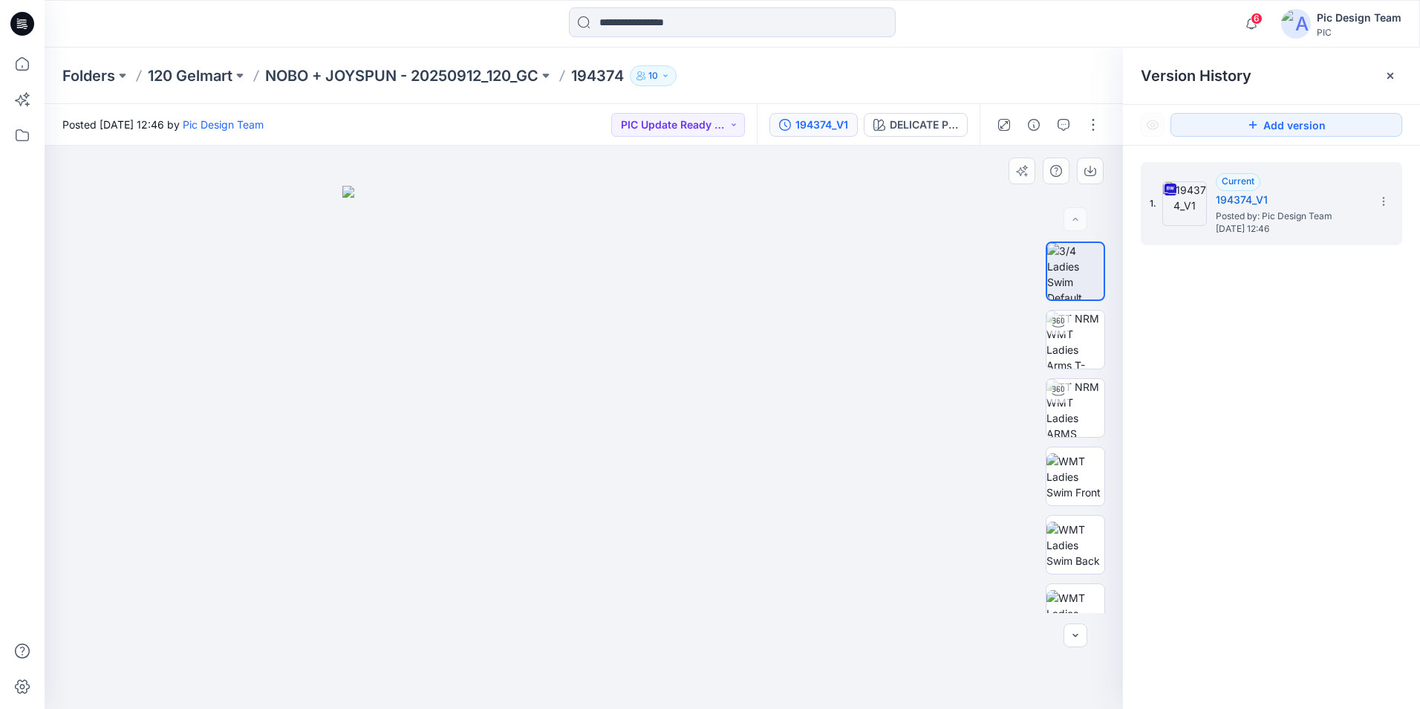
click at [727, 206] on img at bounding box center [583, 447] width 483 height 523
click at [555, 425] on img at bounding box center [583, 447] width 483 height 523
click at [1392, 73] on icon at bounding box center [1390, 76] width 12 height 12
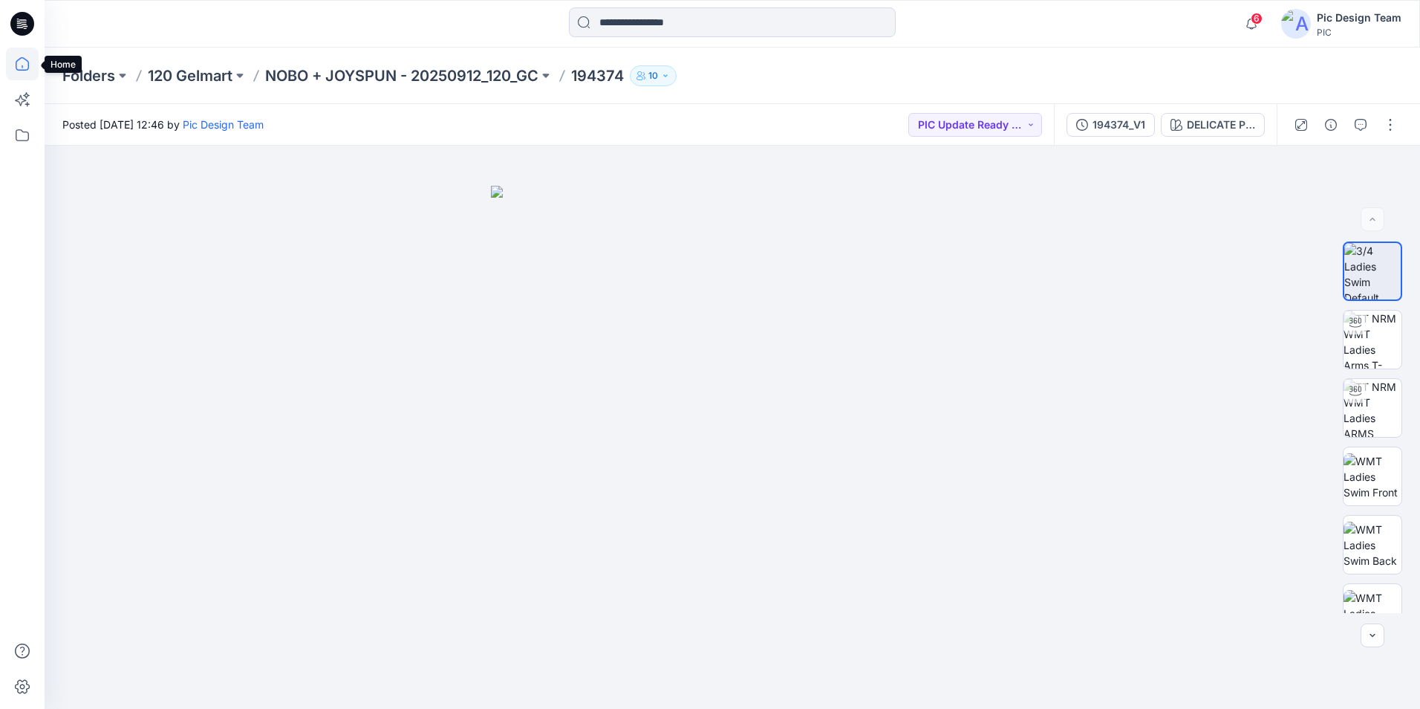
click at [16, 53] on icon at bounding box center [22, 64] width 33 height 33
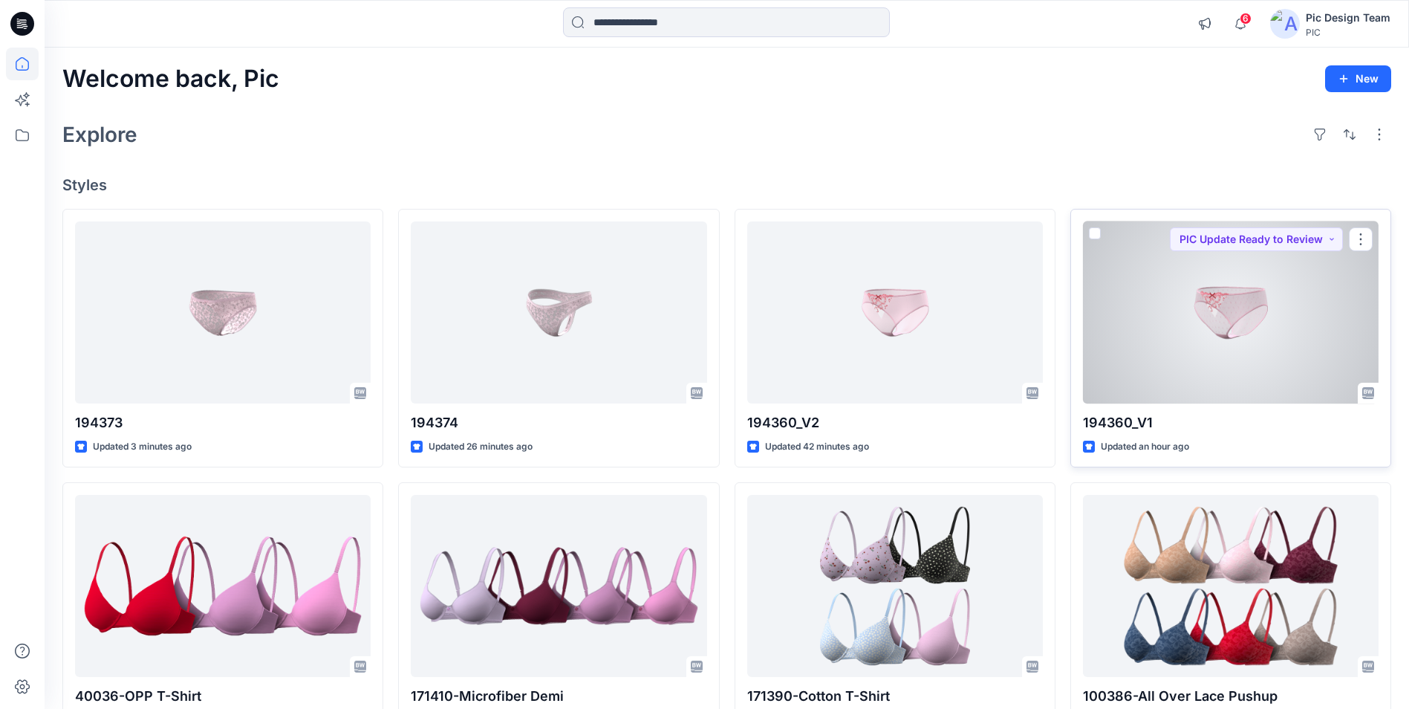
click at [1181, 371] on div at bounding box center [1231, 312] width 296 height 182
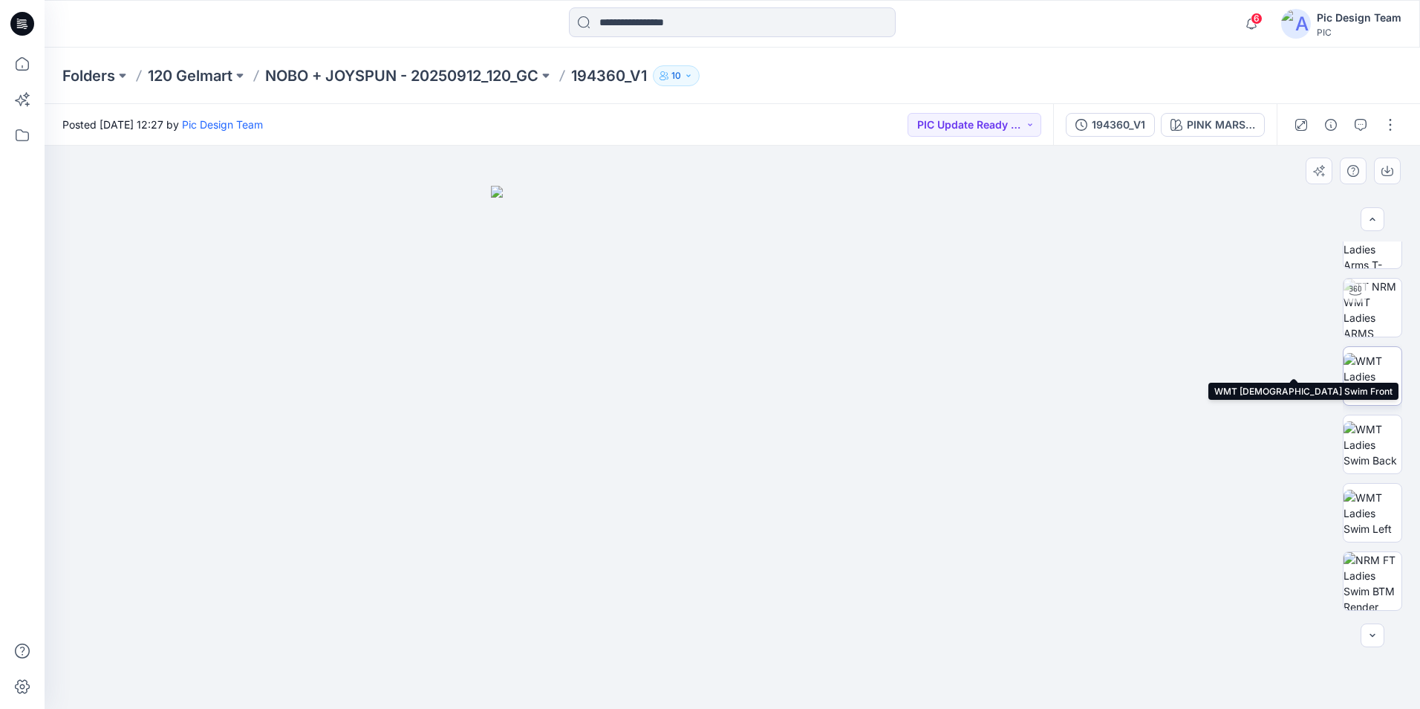
scroll to position [223, 0]
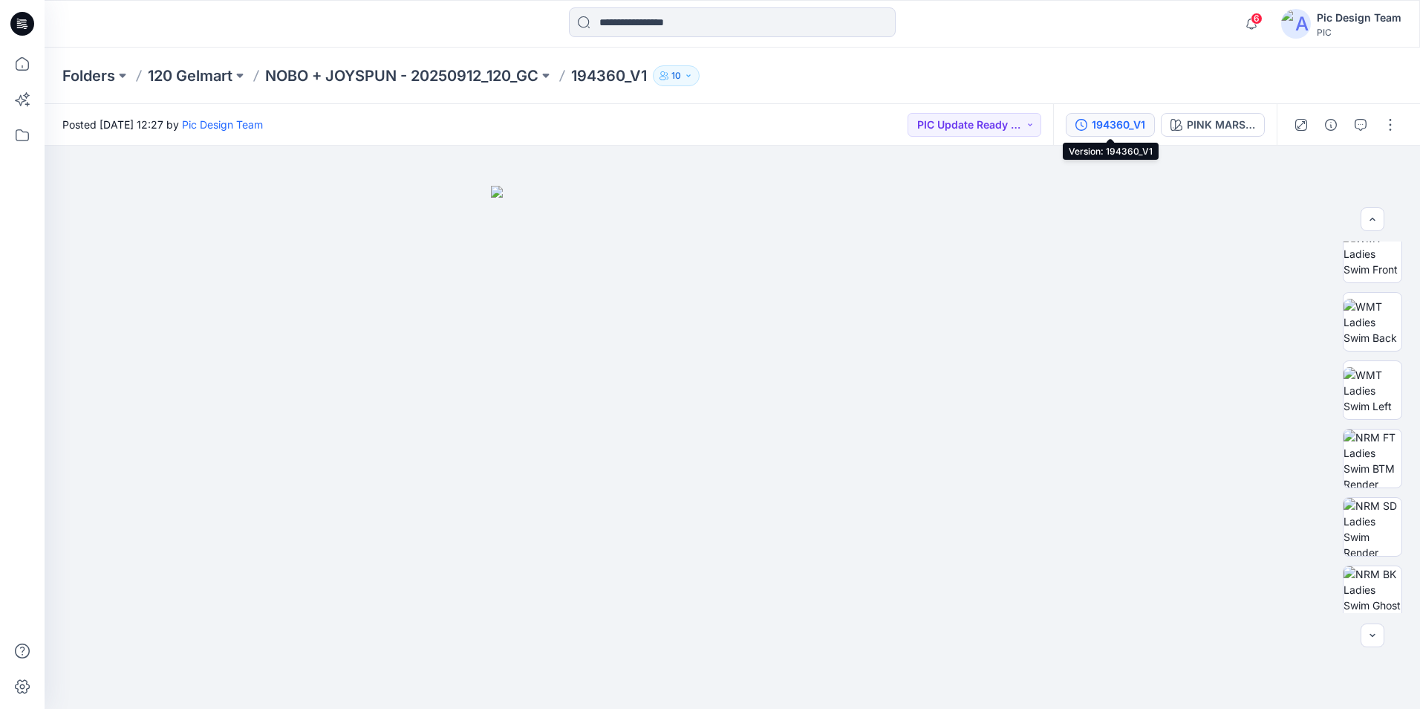
click at [1135, 126] on div "194360_V1" at bounding box center [1118, 125] width 53 height 16
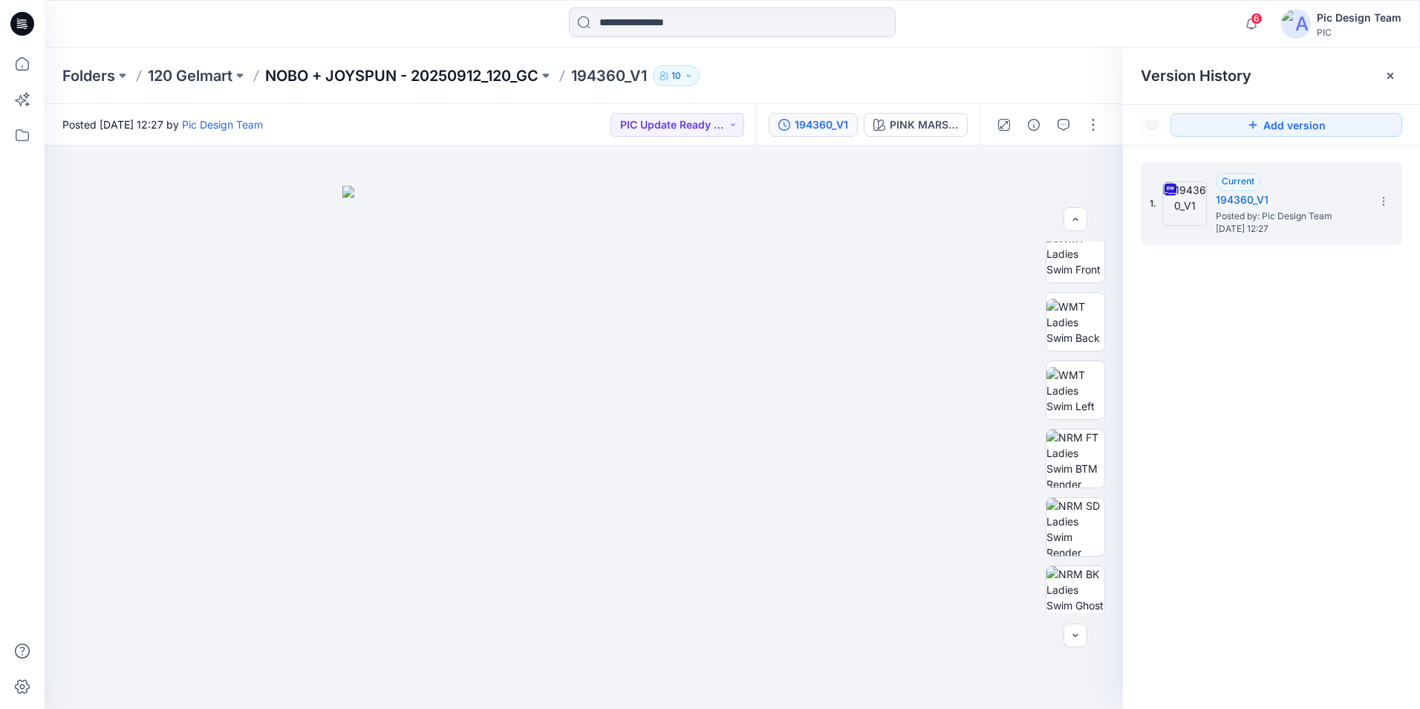
click at [324, 76] on p "NOBO + JOYSPUN - 20250912_120_GC" at bounding box center [401, 75] width 273 height 21
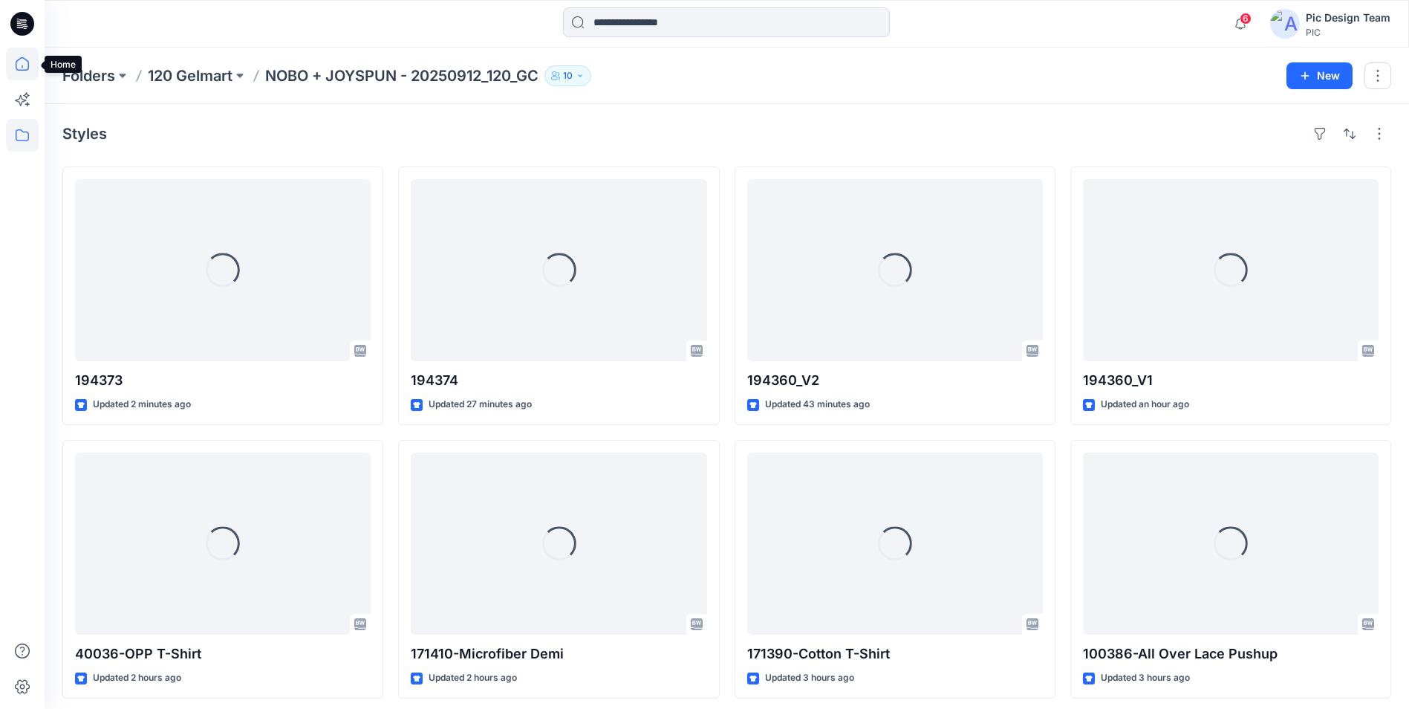
click at [30, 62] on icon at bounding box center [22, 64] width 33 height 33
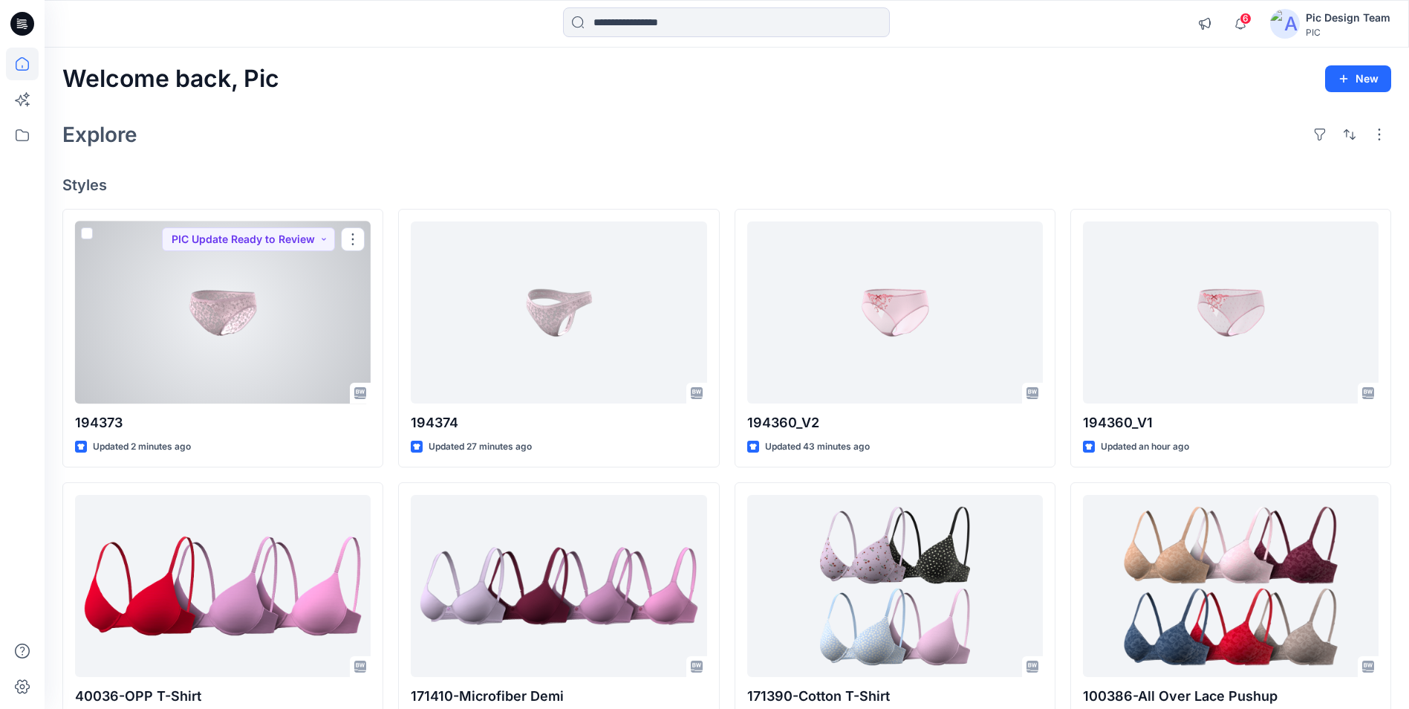
click at [244, 385] on div at bounding box center [223, 312] width 296 height 182
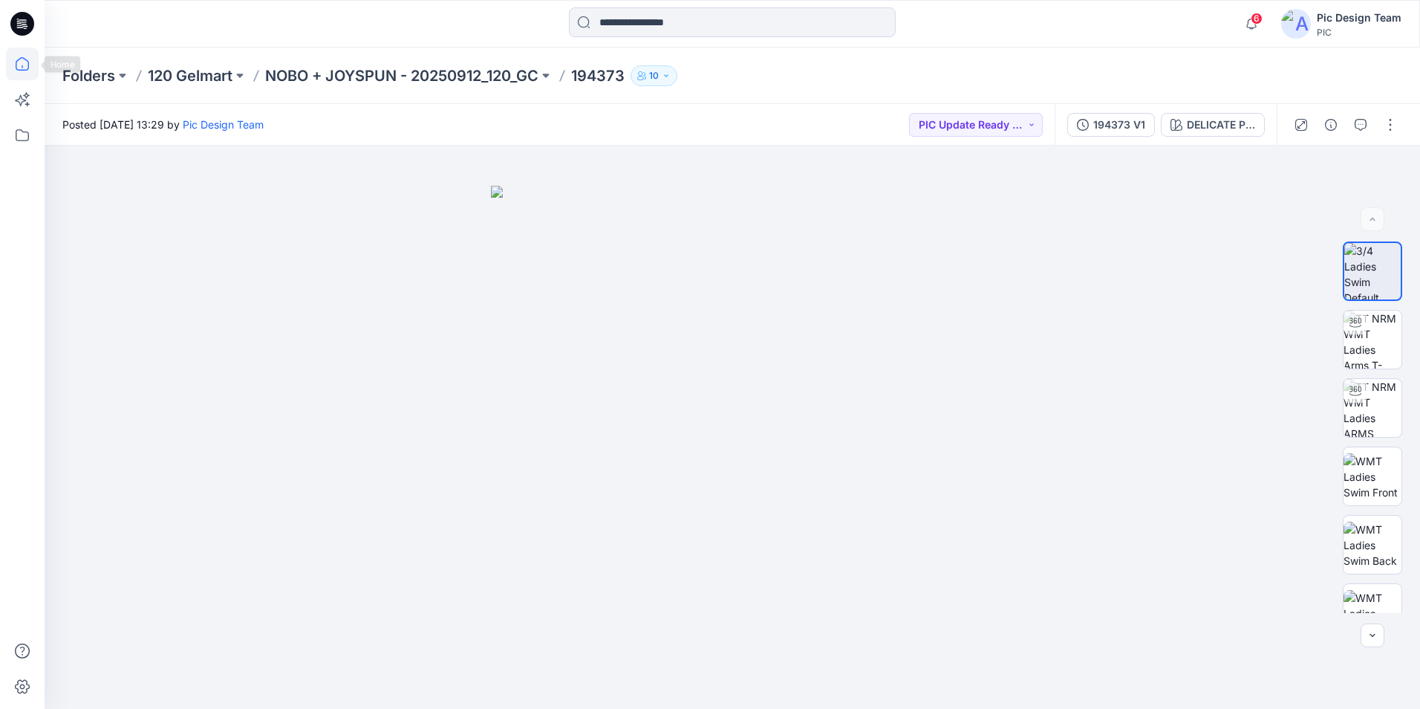
click at [19, 65] on icon at bounding box center [22, 64] width 33 height 33
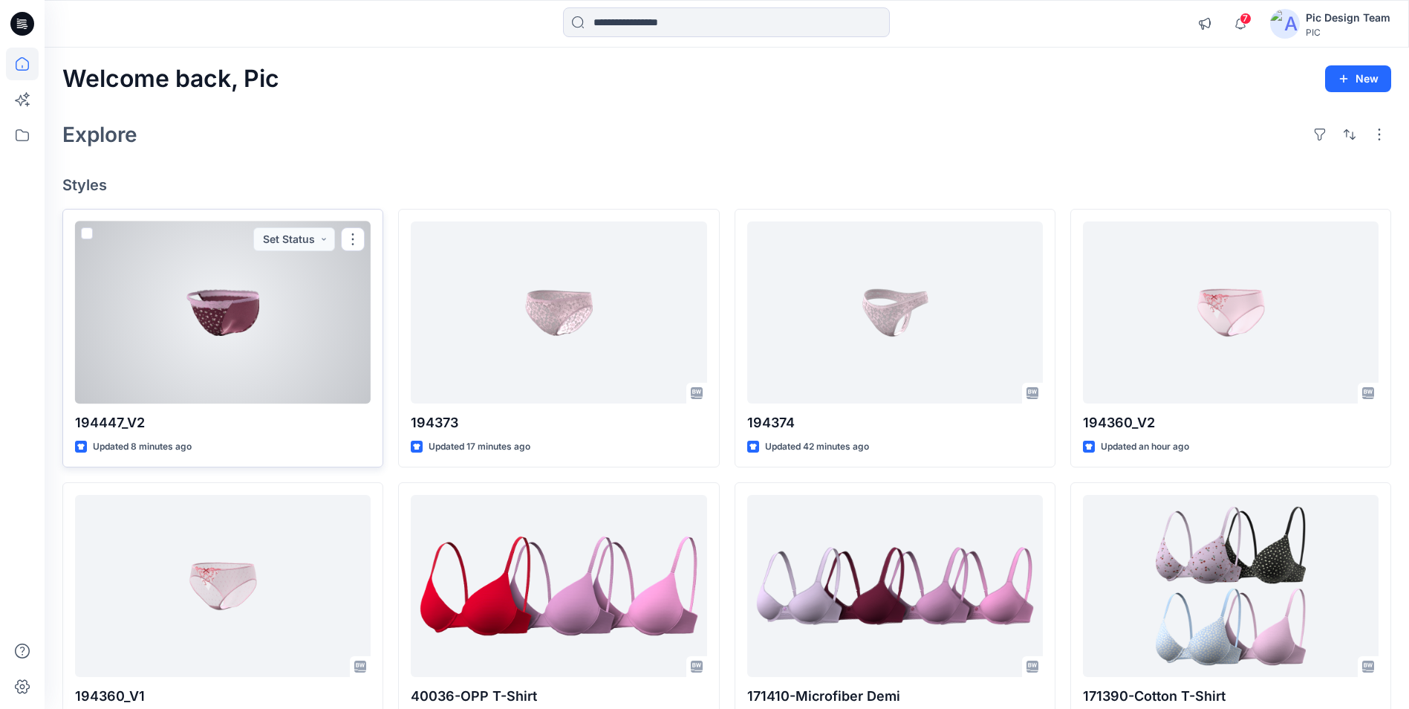
click at [326, 296] on div at bounding box center [223, 312] width 296 height 182
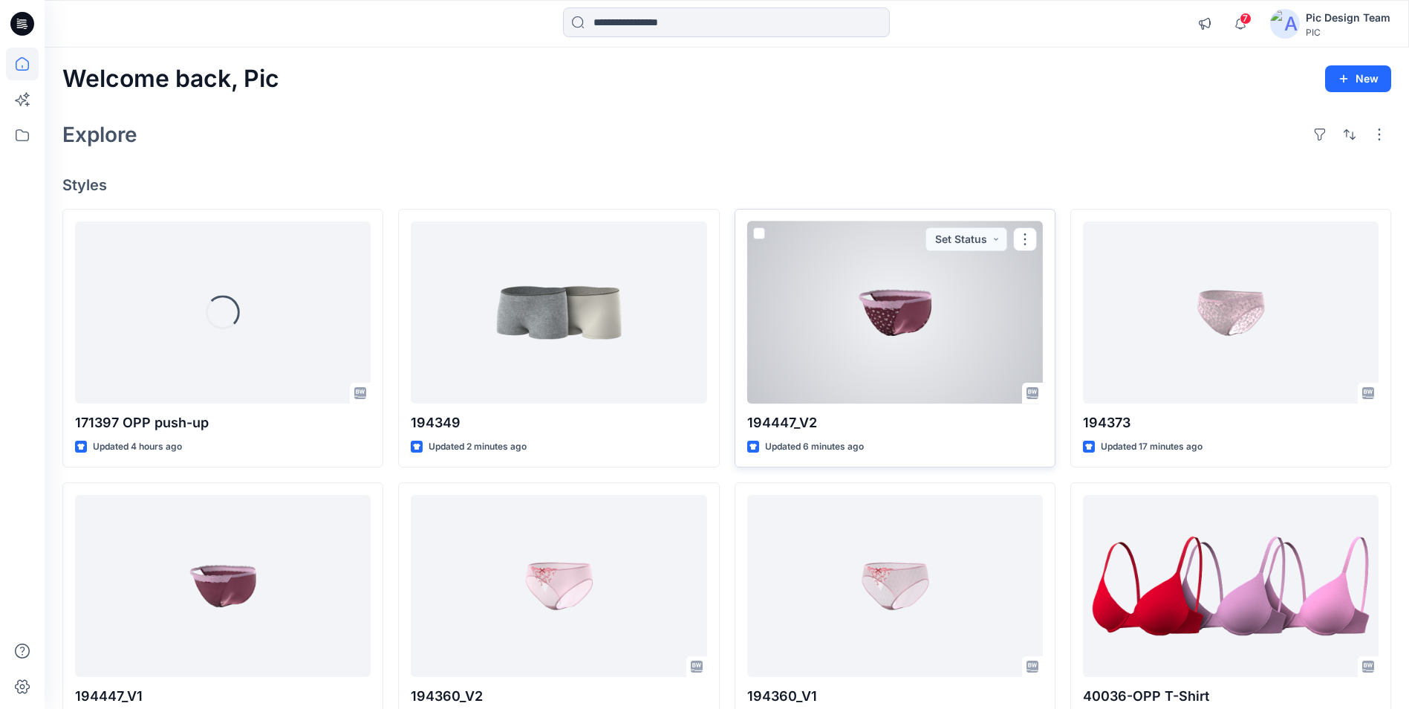
click at [854, 335] on div at bounding box center [895, 312] width 296 height 182
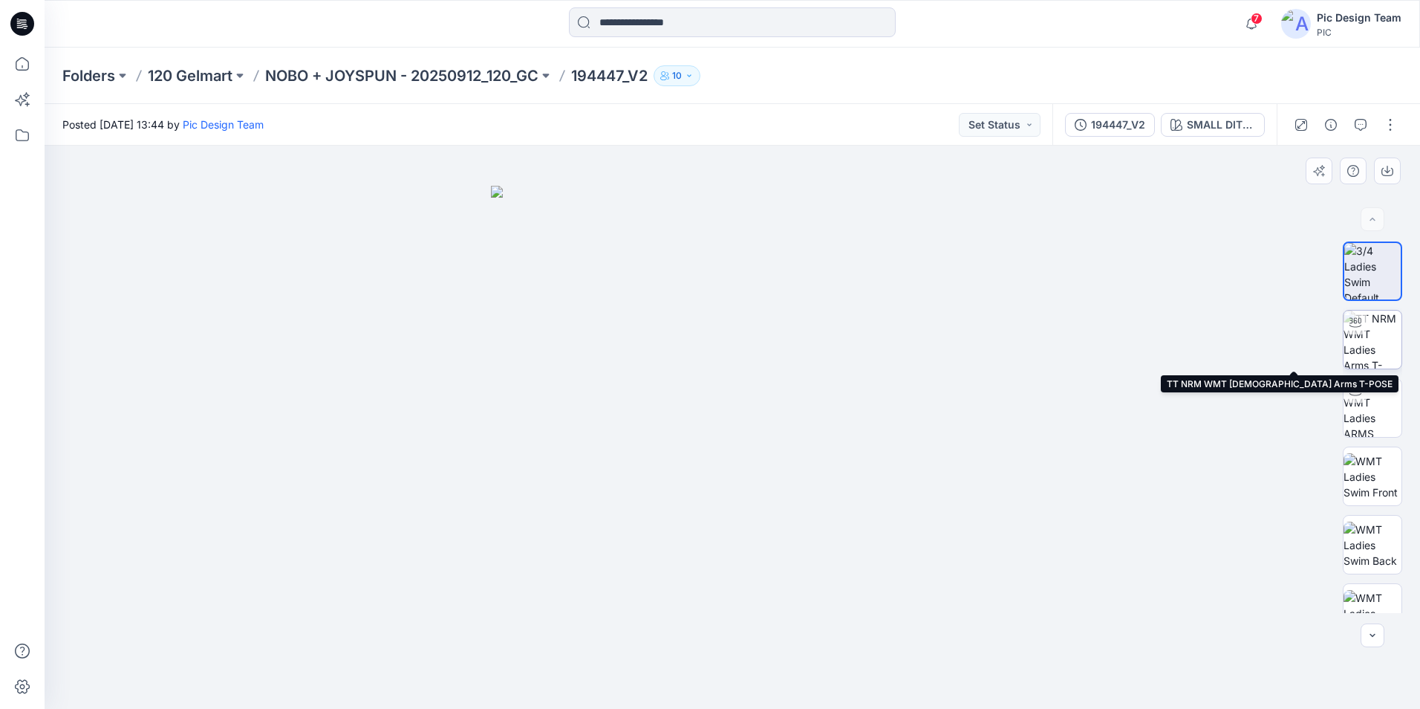
click at [1367, 332] on img at bounding box center [1372, 339] width 58 height 58
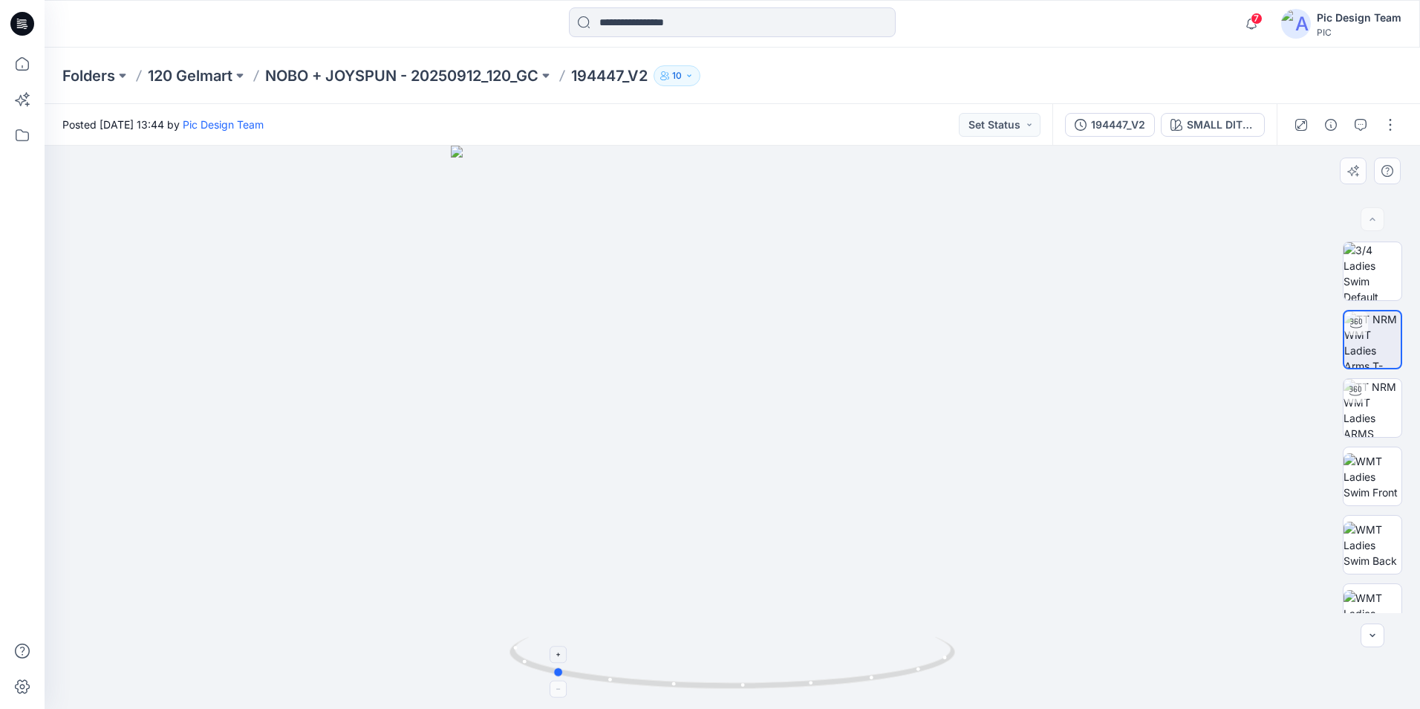
drag, startPoint x: 872, startPoint y: 683, endPoint x: 692, endPoint y: 673, distance: 180.0
click at [692, 673] on icon at bounding box center [733, 664] width 449 height 56
drag, startPoint x: 705, startPoint y: 683, endPoint x: 885, endPoint y: 695, distance: 180.9
click at [885, 695] on div at bounding box center [732, 427] width 1375 height 563
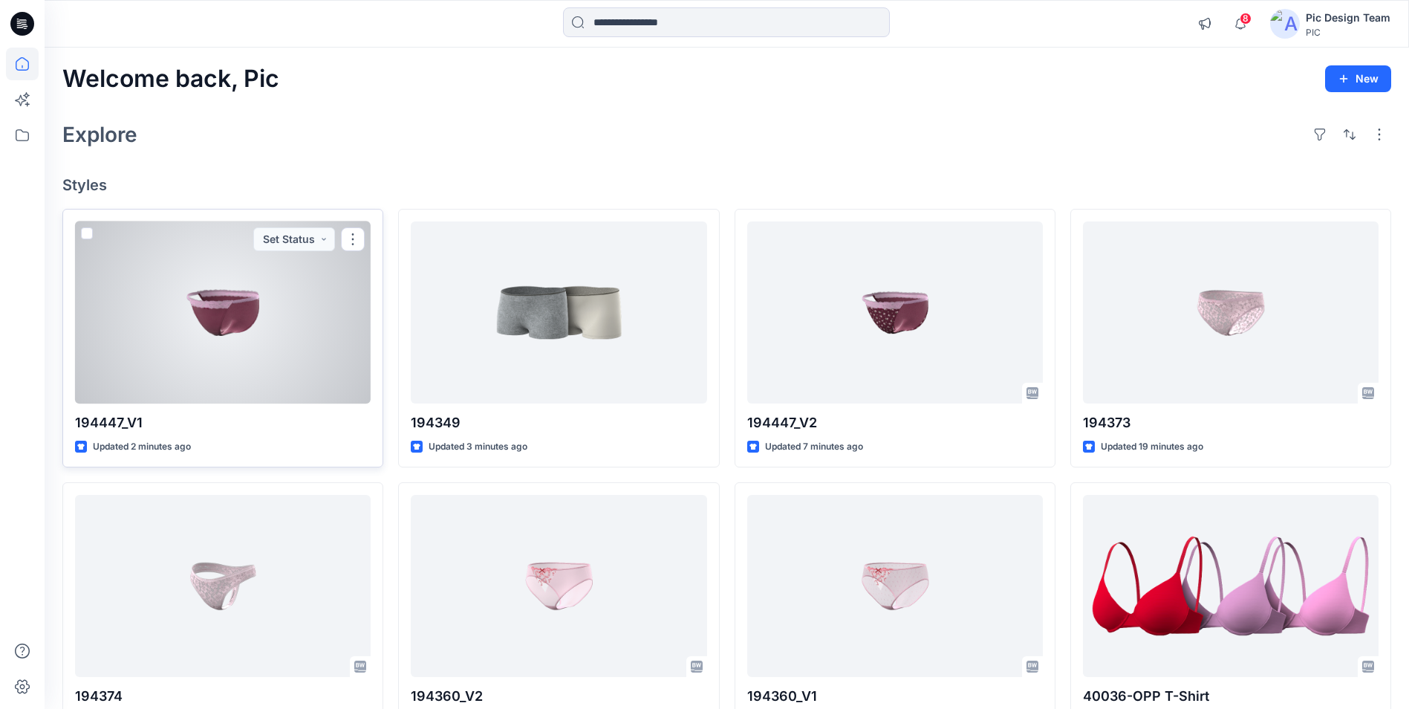
click at [278, 336] on div at bounding box center [223, 312] width 296 height 182
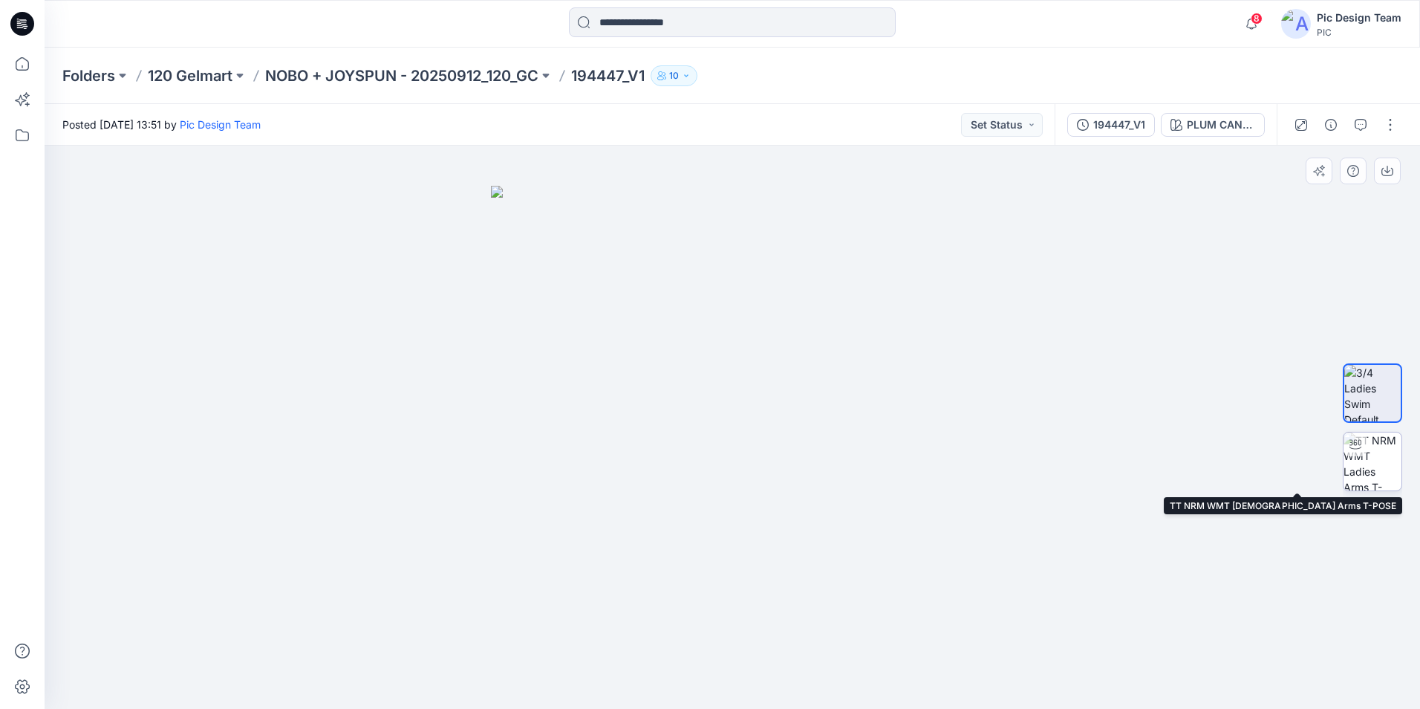
click at [1387, 463] on img at bounding box center [1372, 461] width 58 height 58
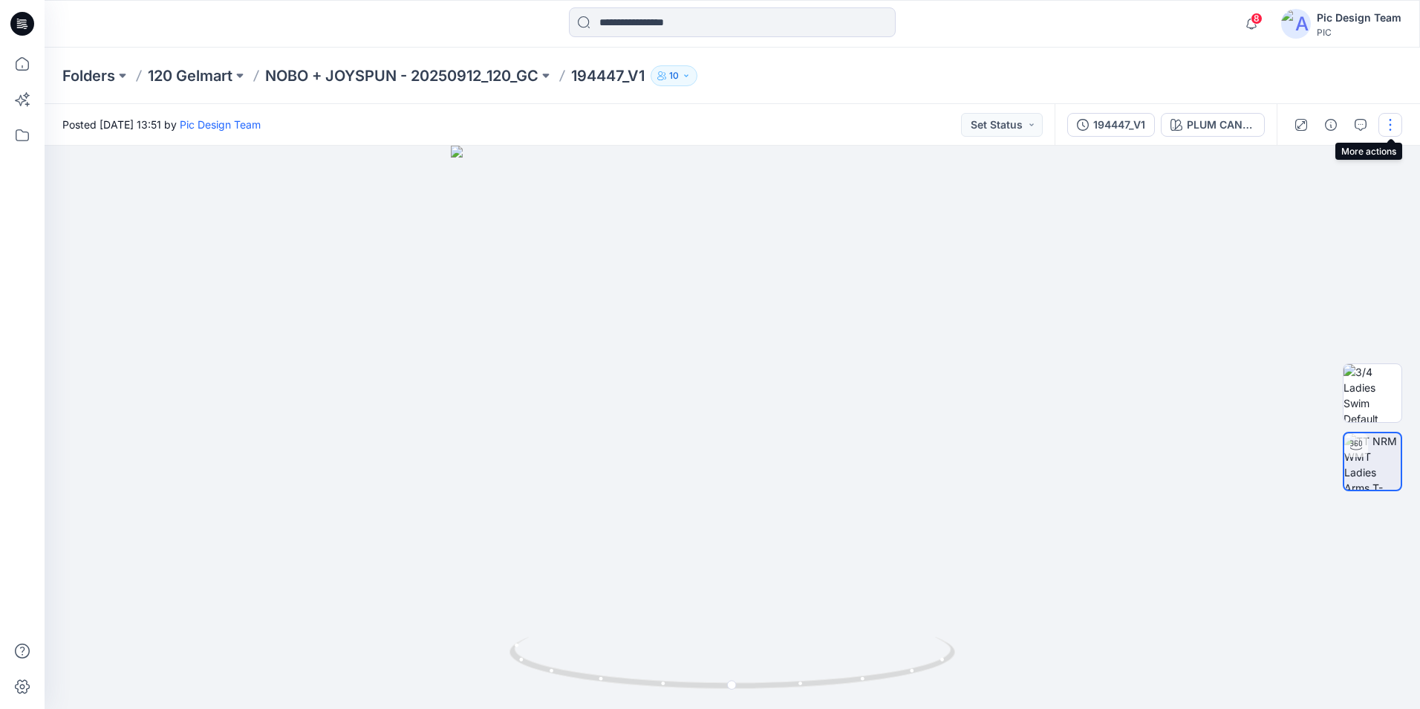
click at [1392, 129] on button "button" at bounding box center [1390, 125] width 24 height 24
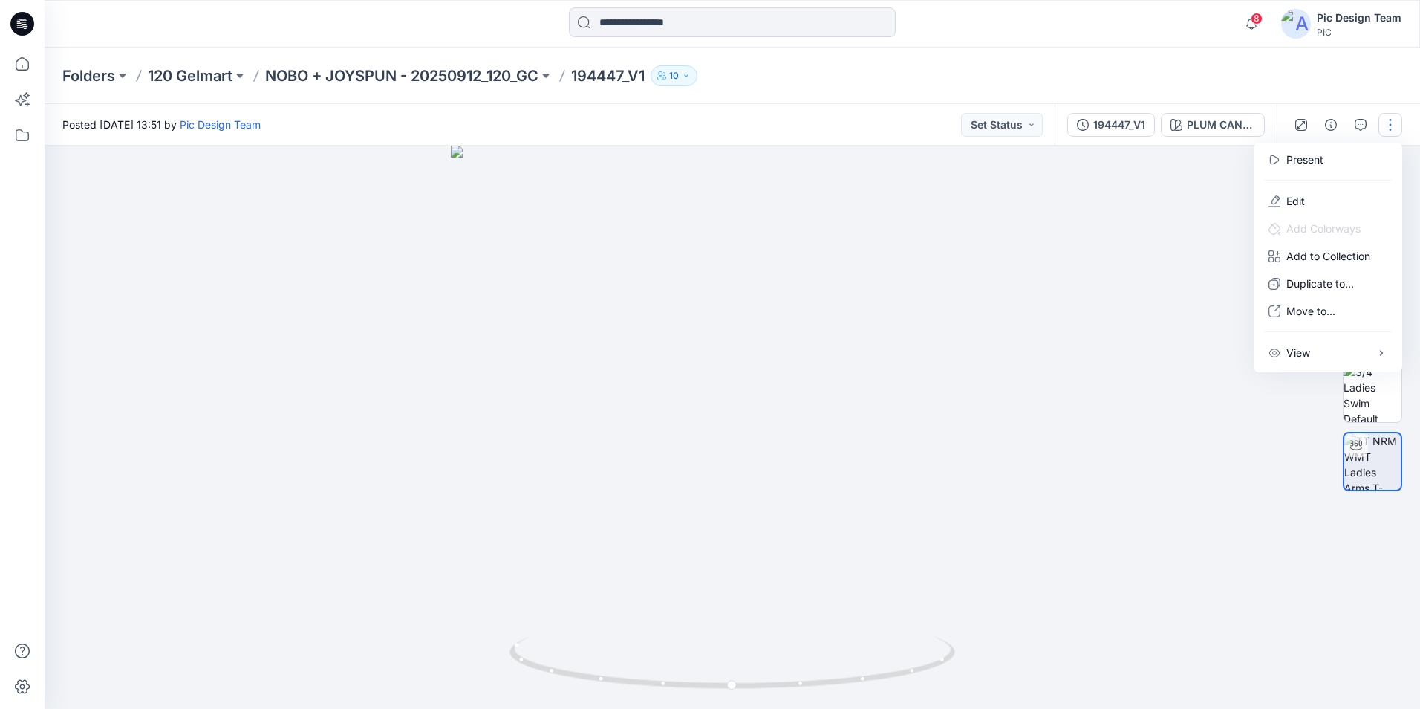
click at [1113, 203] on div at bounding box center [732, 427] width 1375 height 563
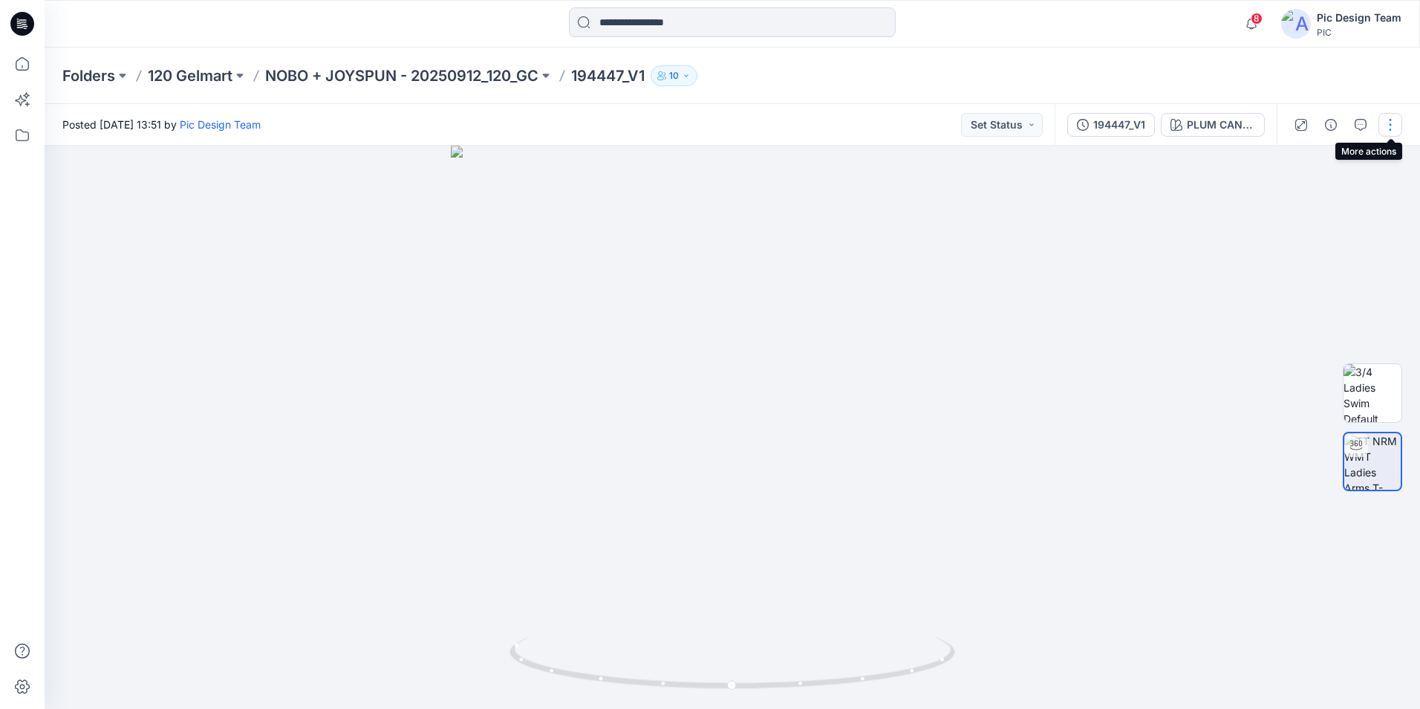
click at [1381, 123] on button "button" at bounding box center [1390, 125] width 24 height 24
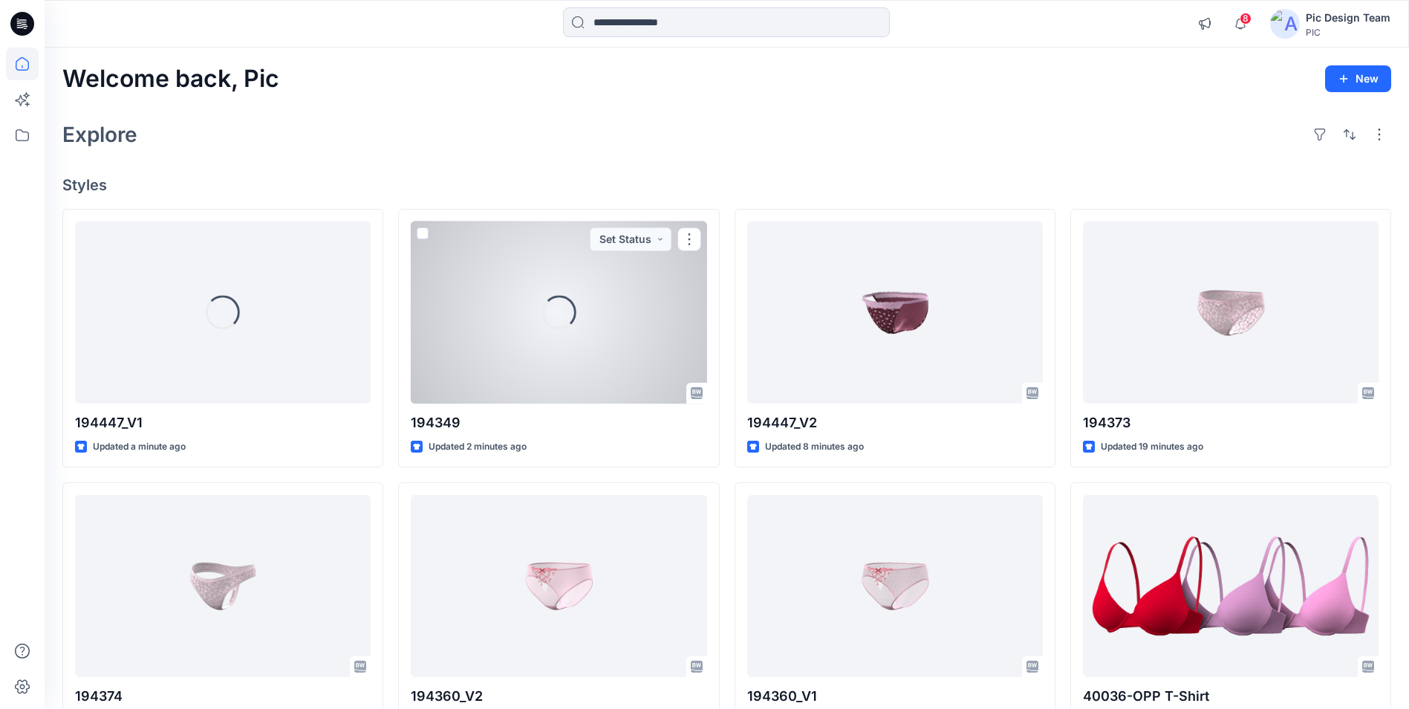
drag, startPoint x: 606, startPoint y: 317, endPoint x: 662, endPoint y: 314, distance: 56.5
click at [662, 314] on div "Loading..." at bounding box center [559, 312] width 296 height 182
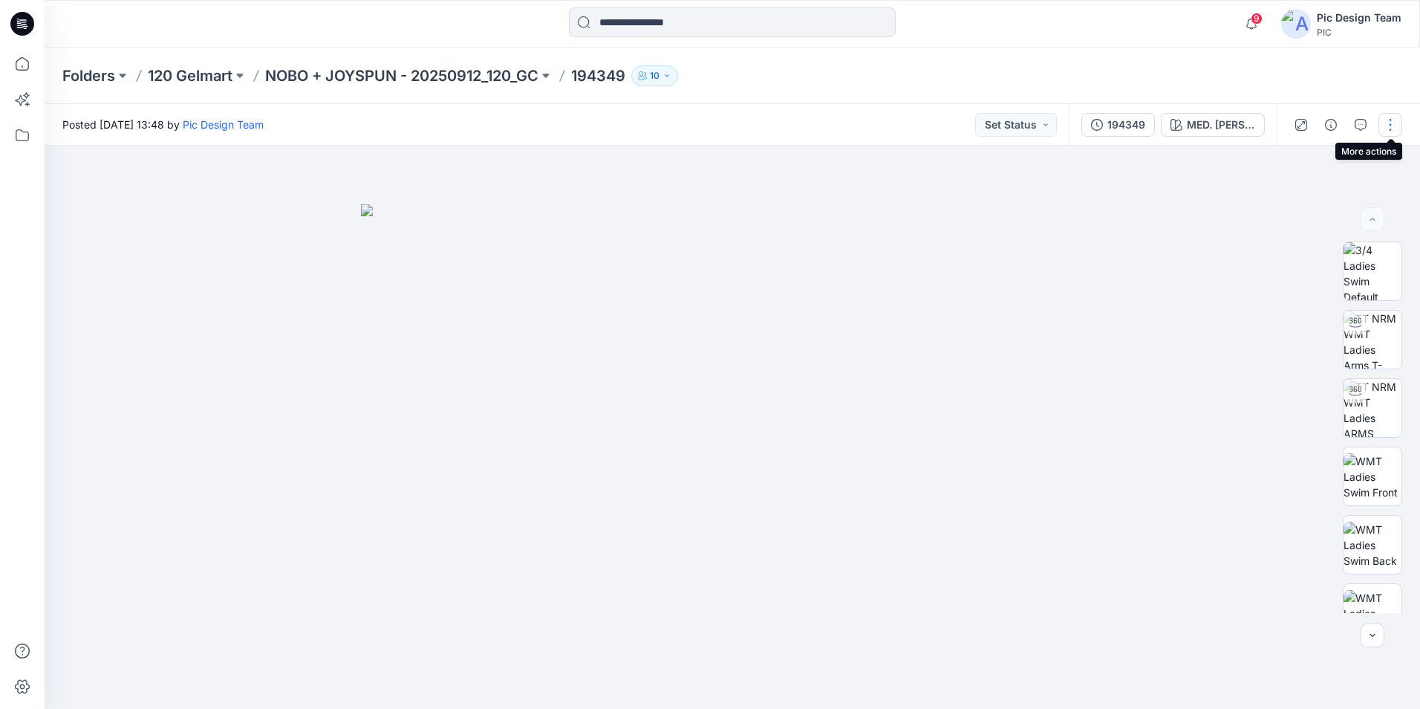
click at [1393, 123] on button "button" at bounding box center [1390, 125] width 24 height 24
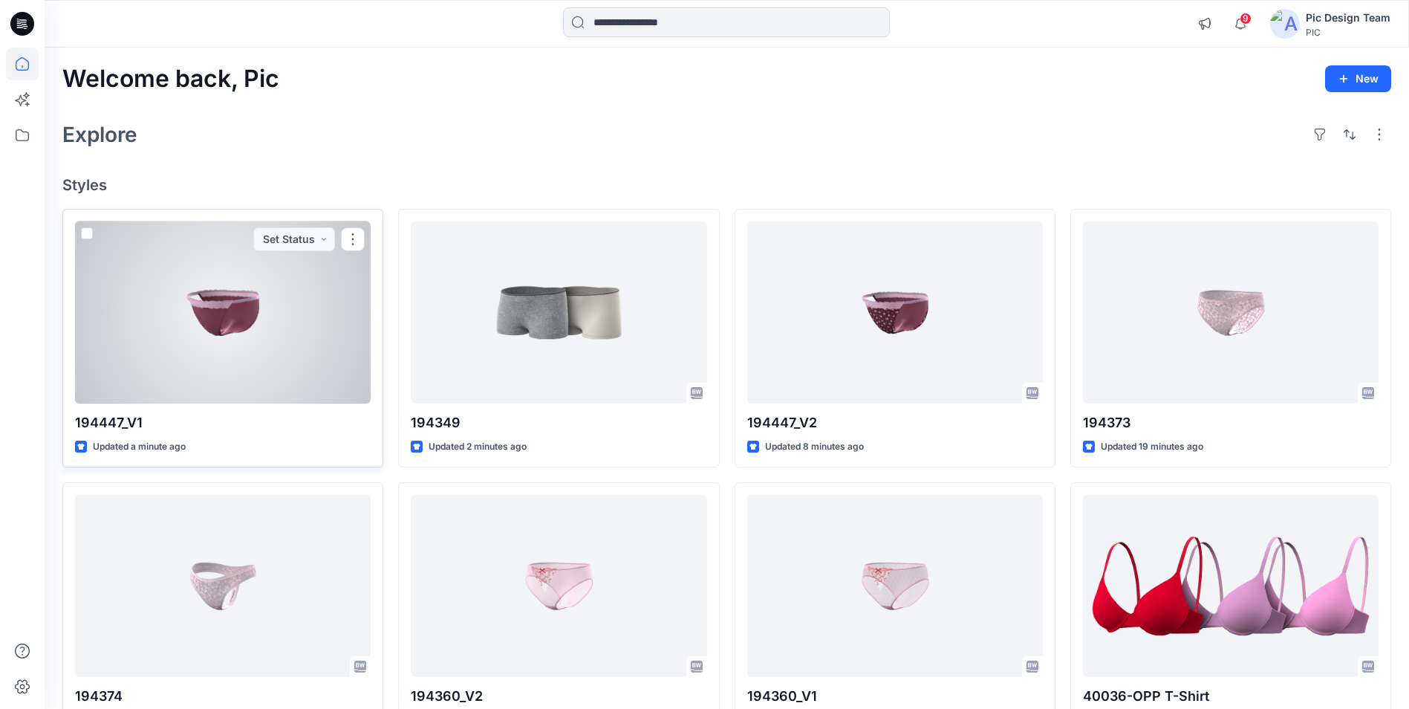
click at [224, 287] on div at bounding box center [223, 312] width 296 height 182
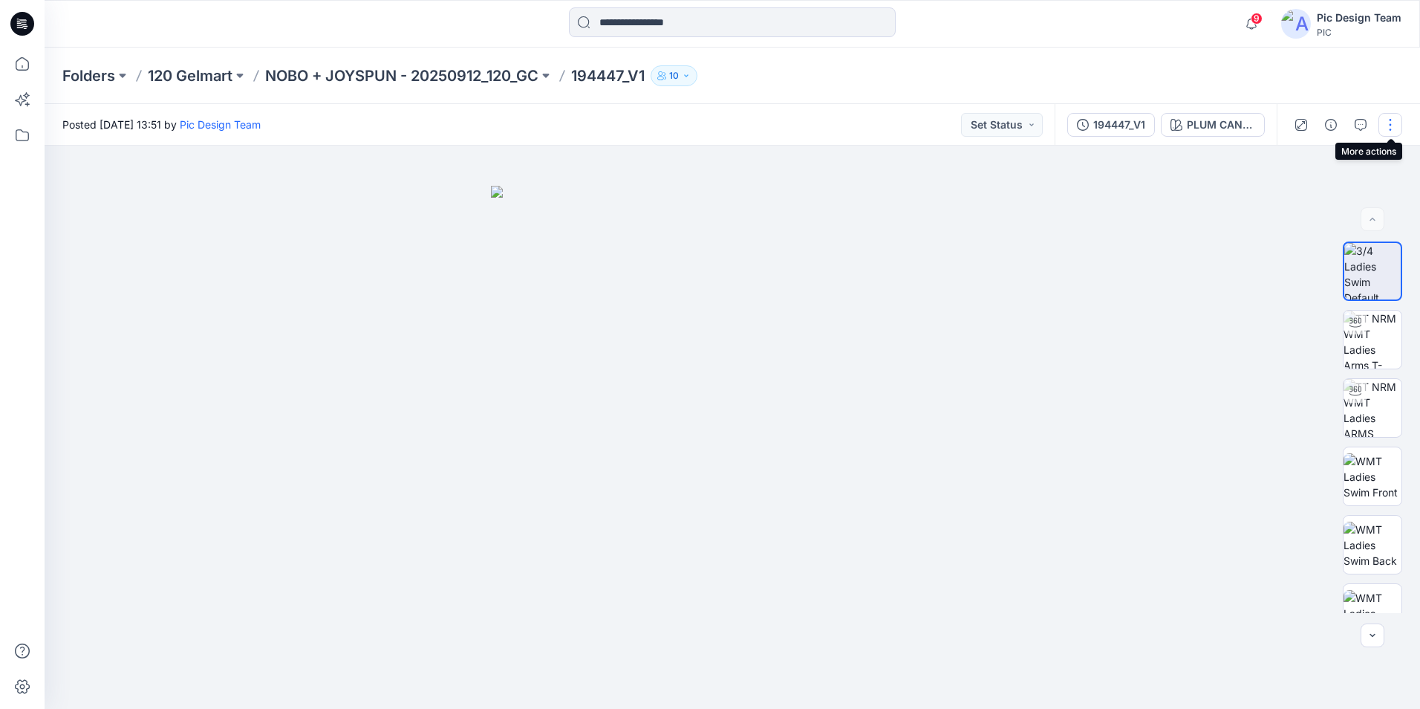
click at [1390, 123] on button "button" at bounding box center [1390, 125] width 24 height 24
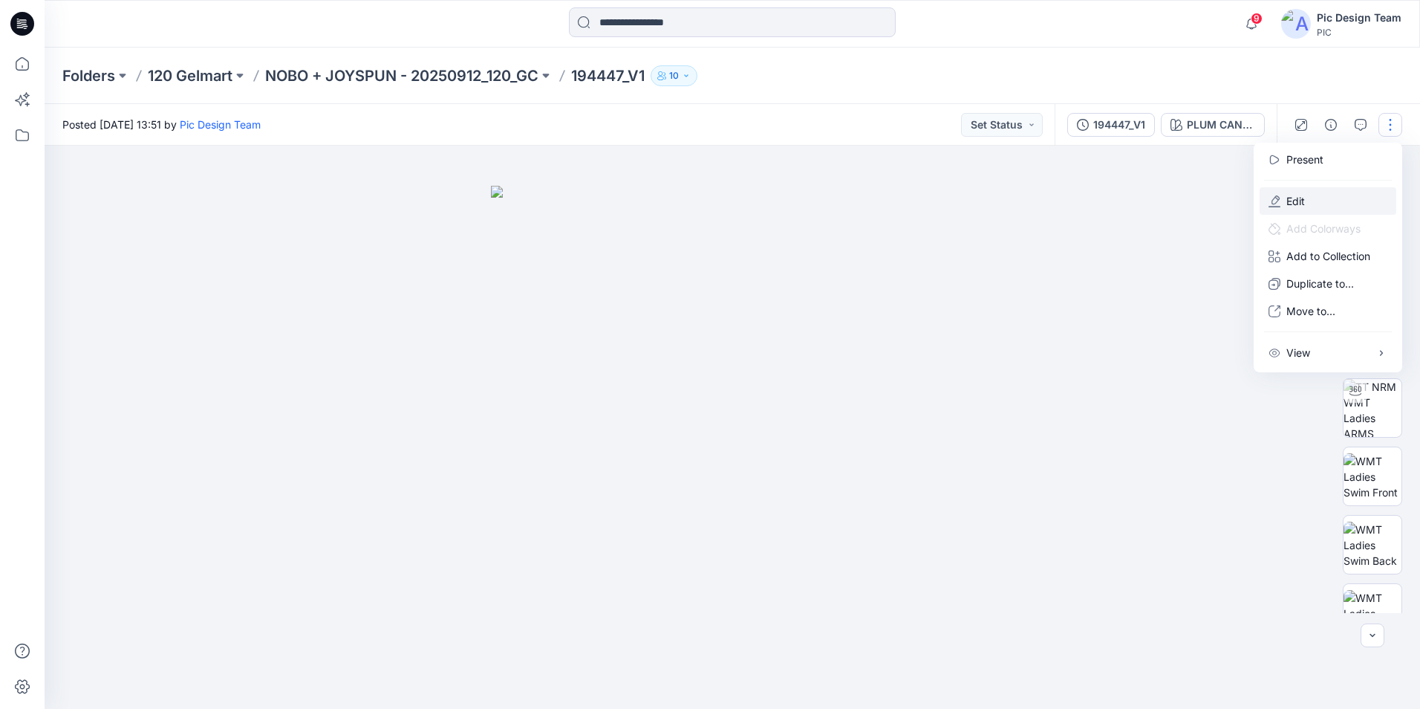
click at [1306, 202] on button "Edit" at bounding box center [1328, 200] width 137 height 27
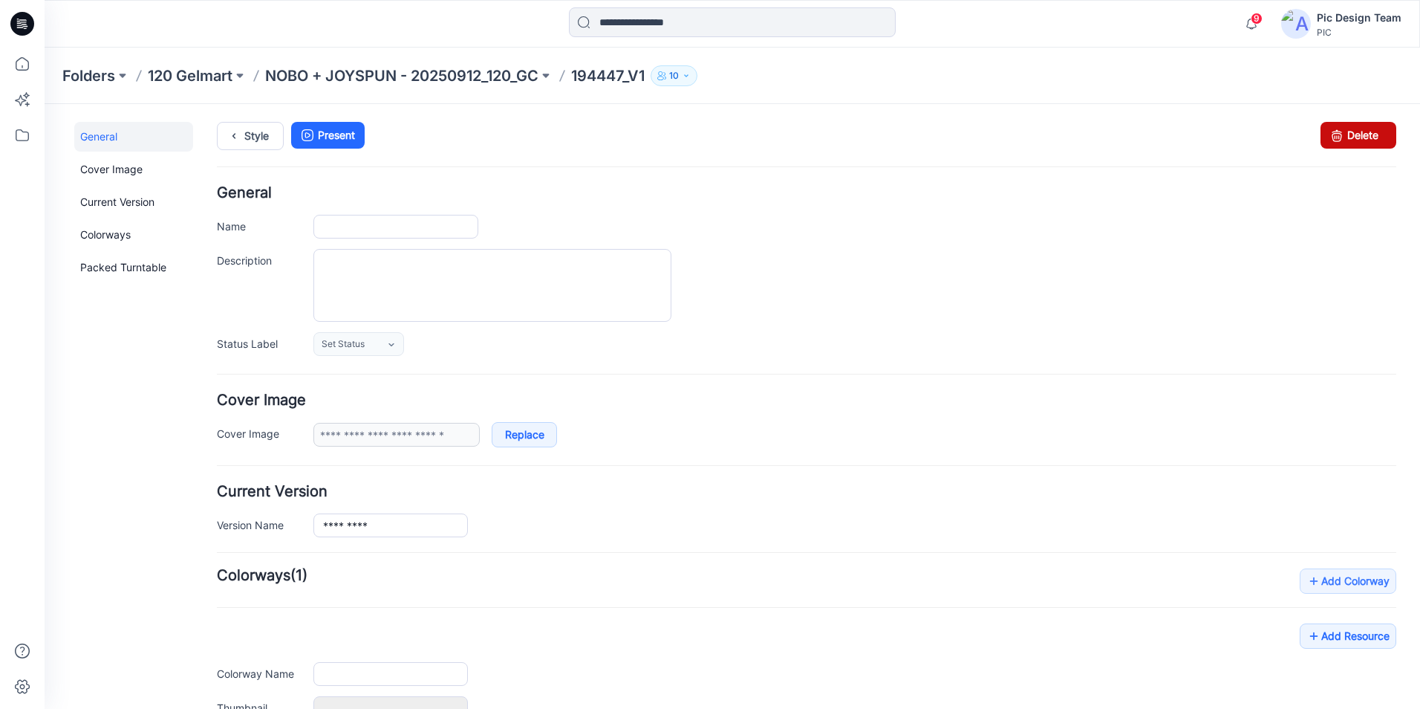
type input "*********"
type input "**********"
click at [1358, 132] on link "Delete" at bounding box center [1358, 135] width 76 height 27
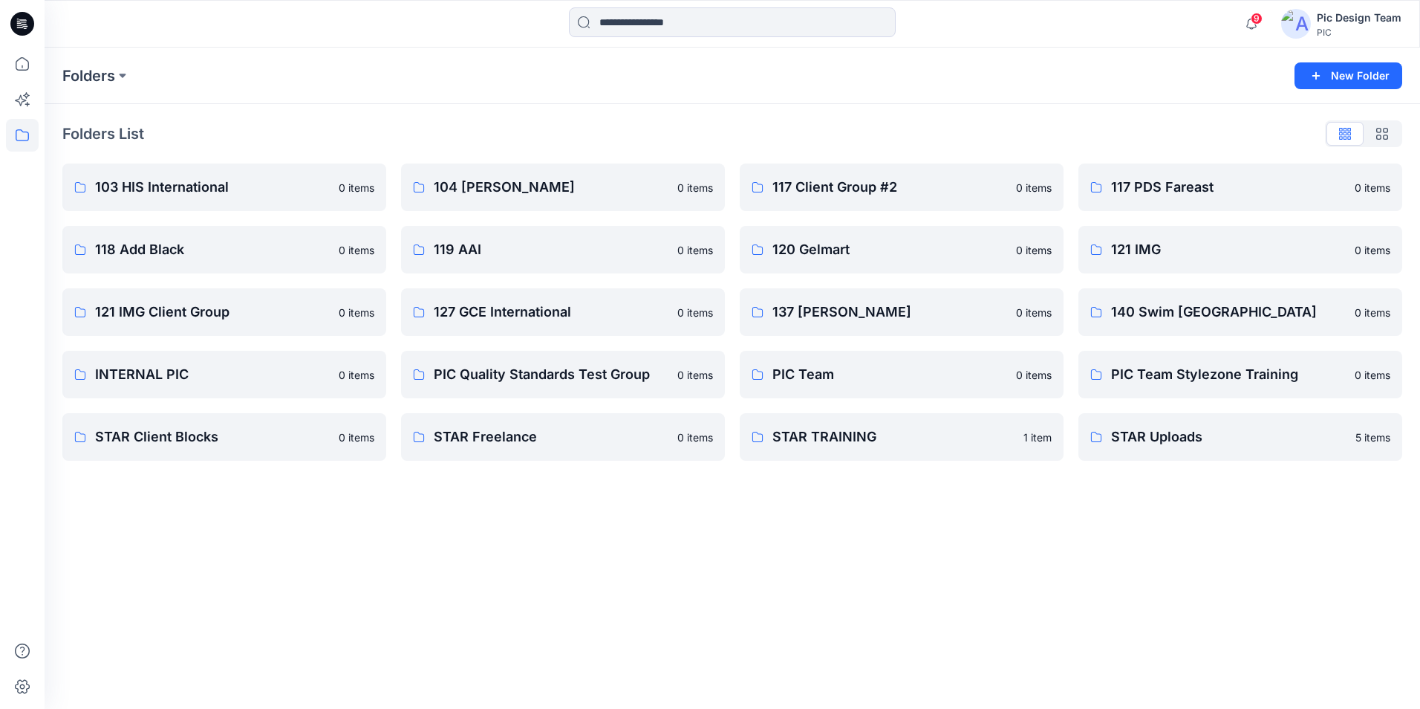
click at [19, 27] on icon at bounding box center [20, 27] width 7 height 1
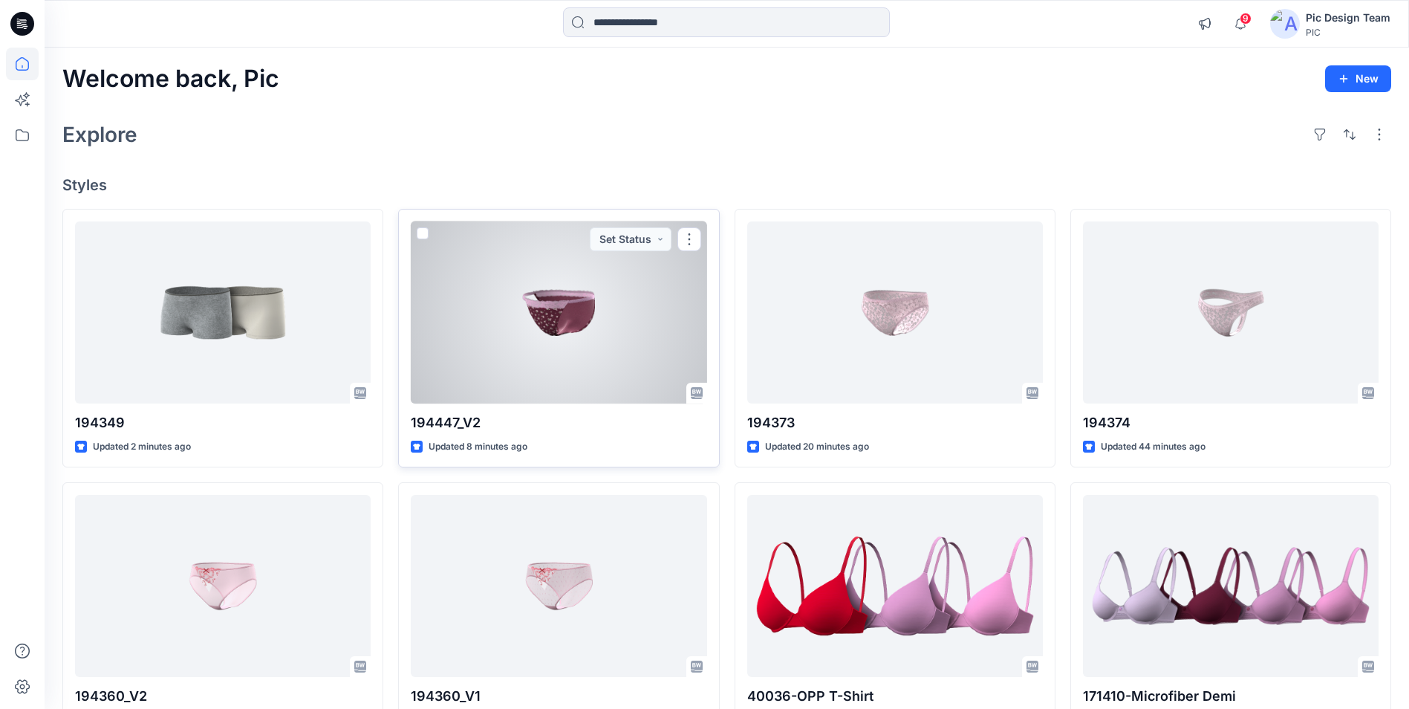
click at [559, 320] on div at bounding box center [559, 312] width 296 height 182
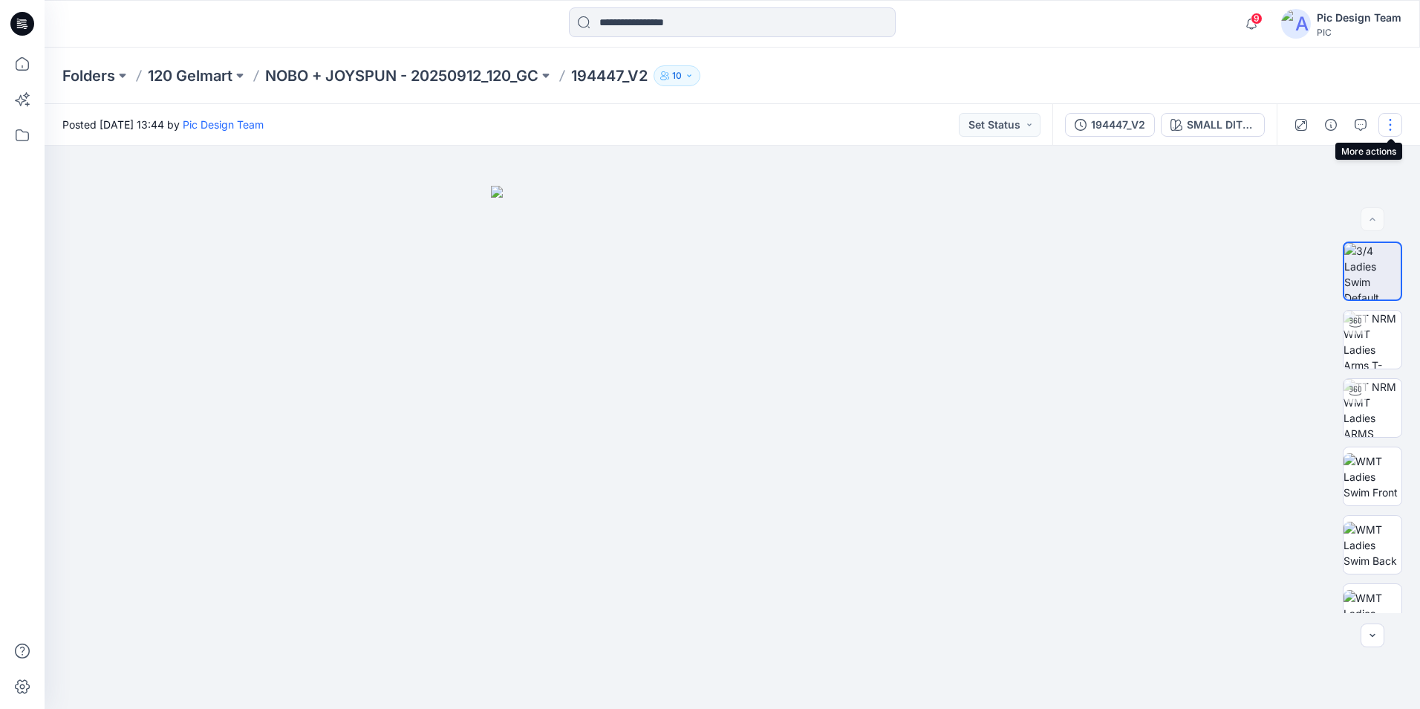
click at [1392, 131] on button "button" at bounding box center [1390, 125] width 24 height 24
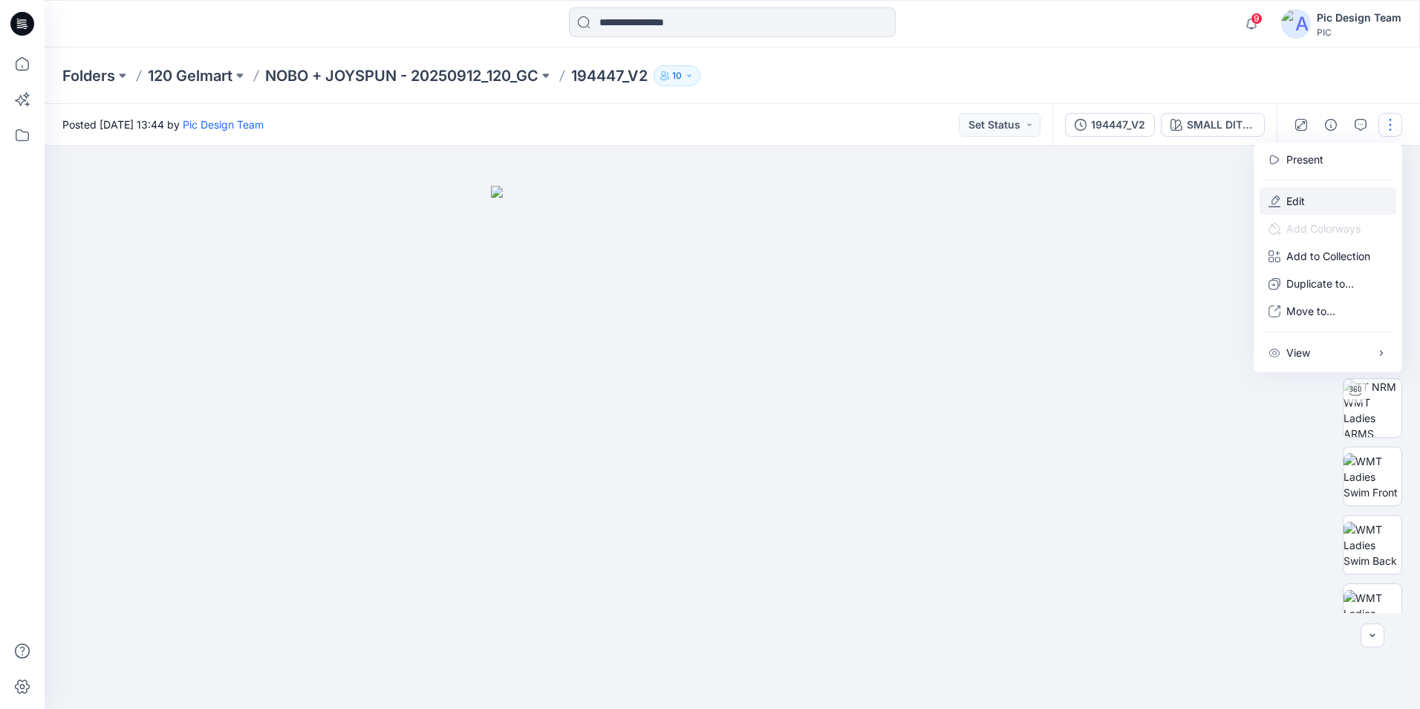
click at [1323, 199] on button "Edit" at bounding box center [1328, 200] width 137 height 27
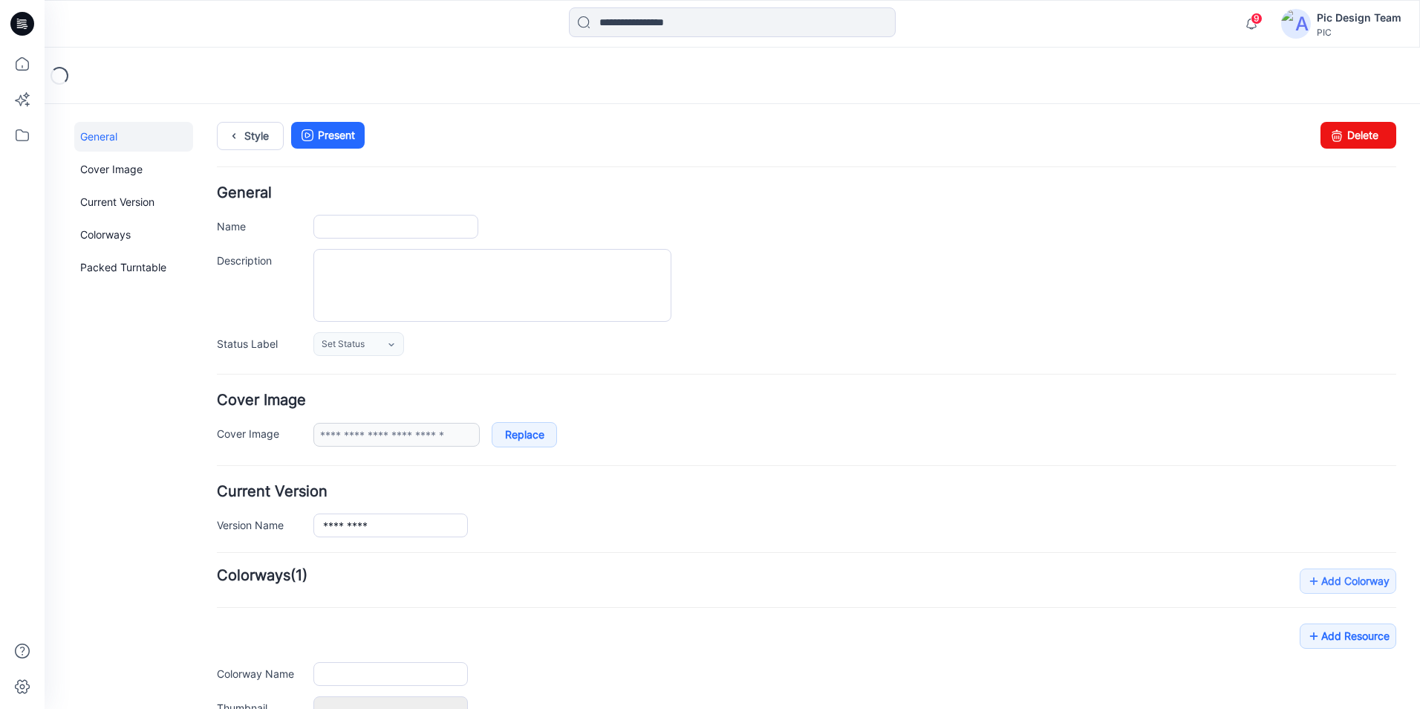
type input "*********"
type input "**********"
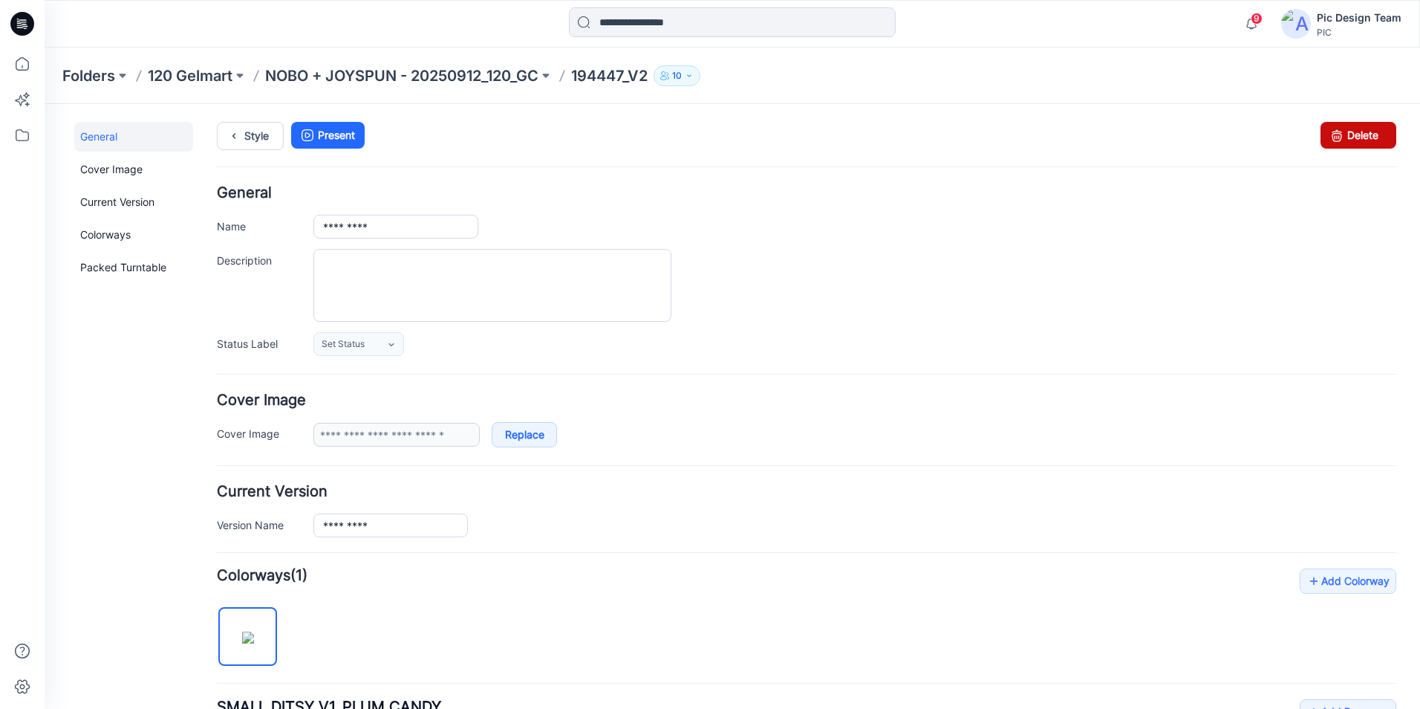
click at [1347, 144] on link "Delete" at bounding box center [1358, 135] width 76 height 27
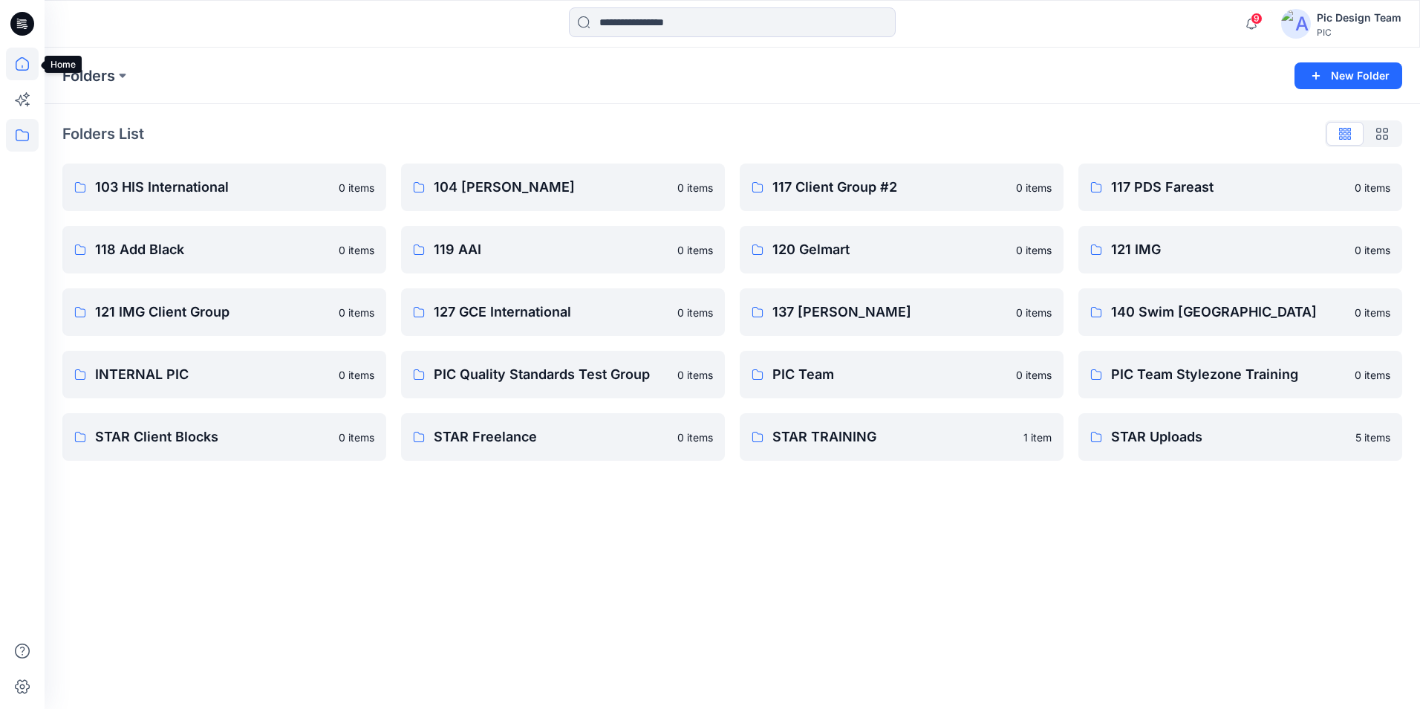
click at [27, 58] on icon at bounding box center [22, 64] width 33 height 33
